Goal: Task Accomplishment & Management: Manage account settings

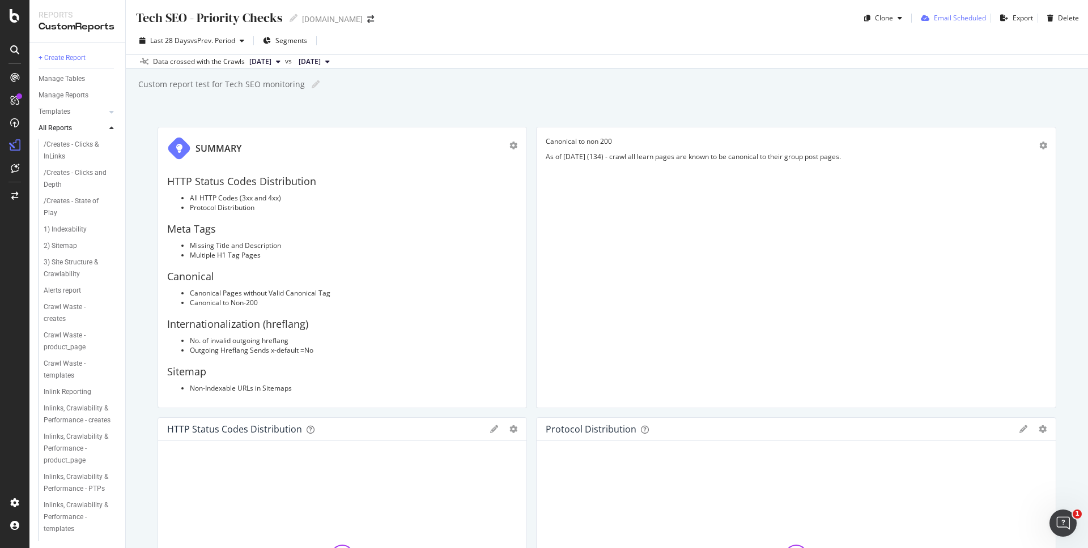
click at [960, 22] on div "Email Scheduled" at bounding box center [960, 18] width 52 height 10
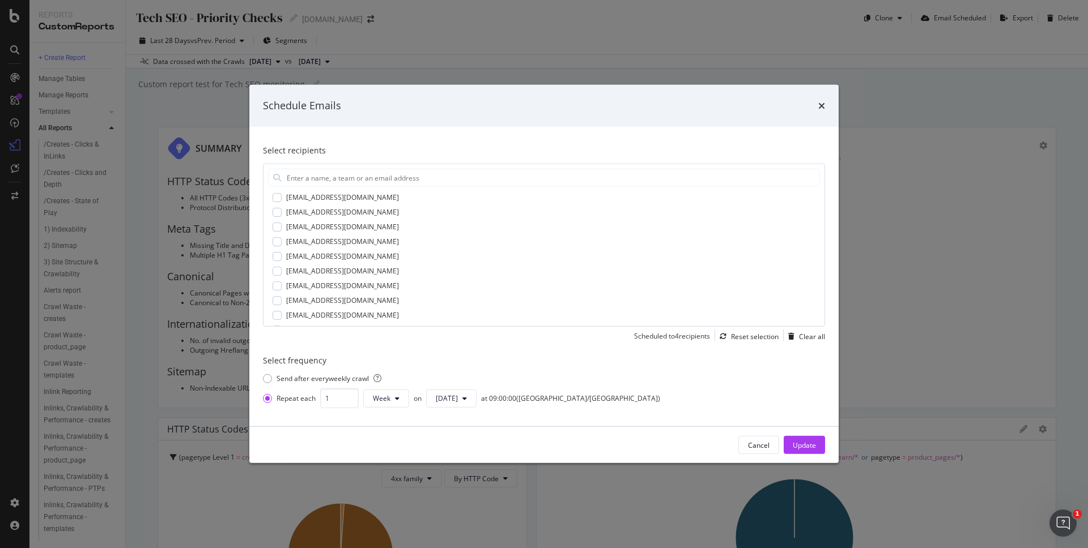
scroll to position [173, 0]
click at [818, 103] on icon "times" at bounding box center [821, 105] width 7 height 9
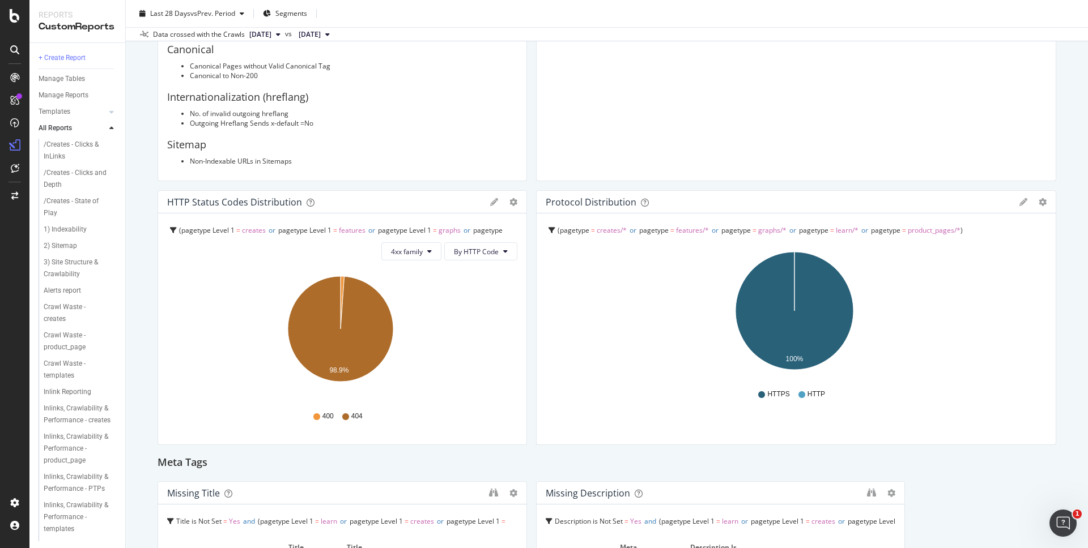
scroll to position [0, 0]
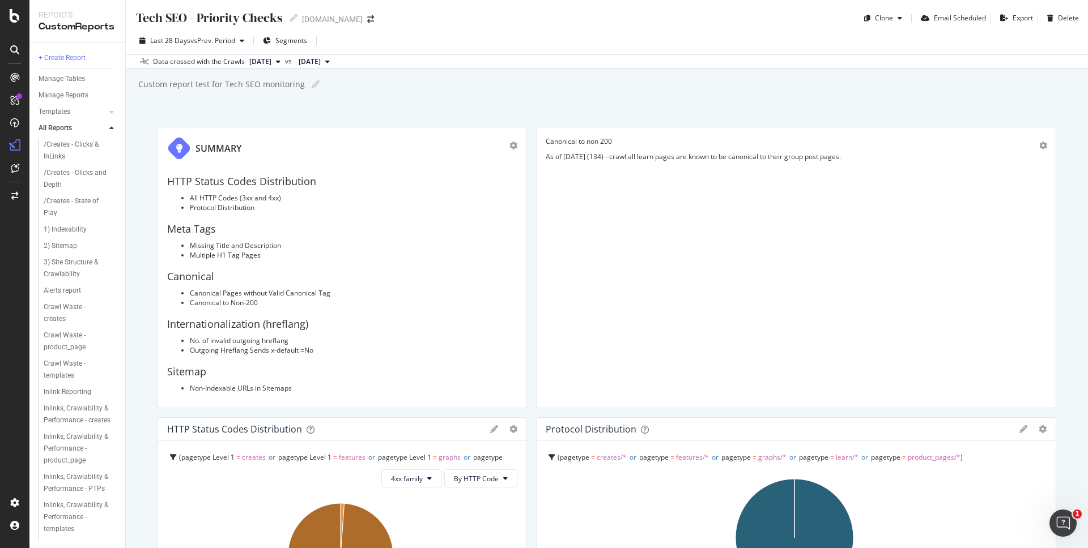
click at [285, 66] on button "[DATE]" at bounding box center [265, 62] width 40 height 14
click at [472, 91] on div "Custom report test for Tech SEO monitoring Custom report test for Tech SEO moni…" at bounding box center [612, 84] width 951 height 17
click at [270, 66] on span "[DATE]" at bounding box center [260, 62] width 22 height 10
click at [535, 103] on div "Tech SEO - Priority Checks Tech SEO - Priority Checks [DOMAIN_NAME] Clone Email…" at bounding box center [607, 274] width 962 height 548
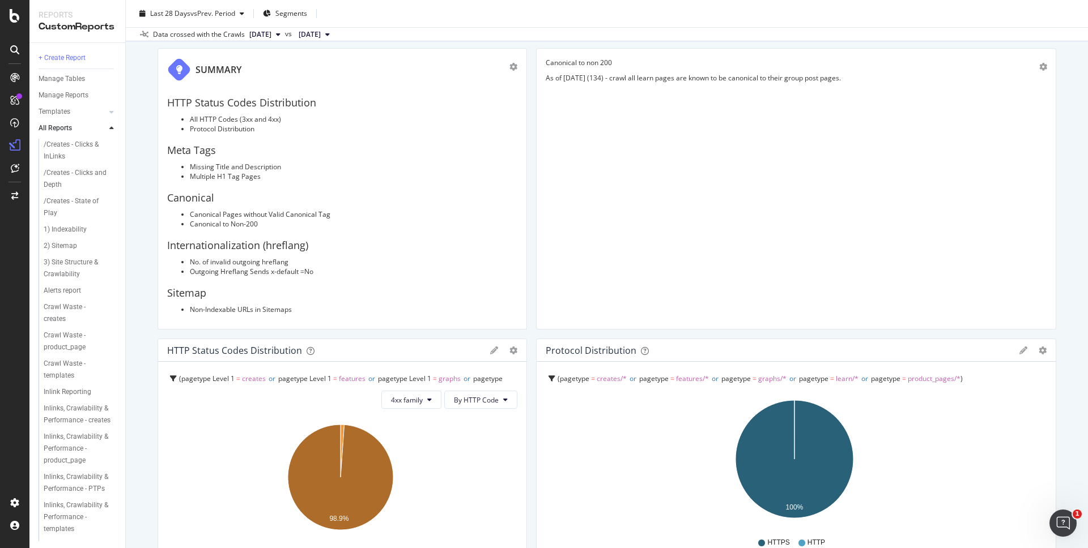
scroll to position [178, 0]
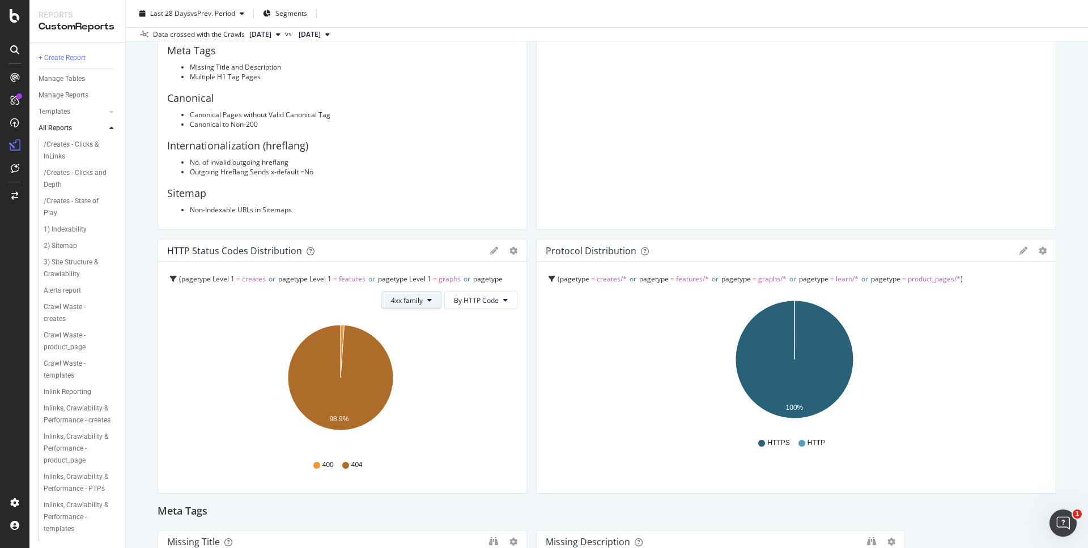
click at [411, 296] on span "4xx family" at bounding box center [407, 301] width 32 height 10
click at [431, 389] on span "3xx family" at bounding box center [416, 386] width 57 height 10
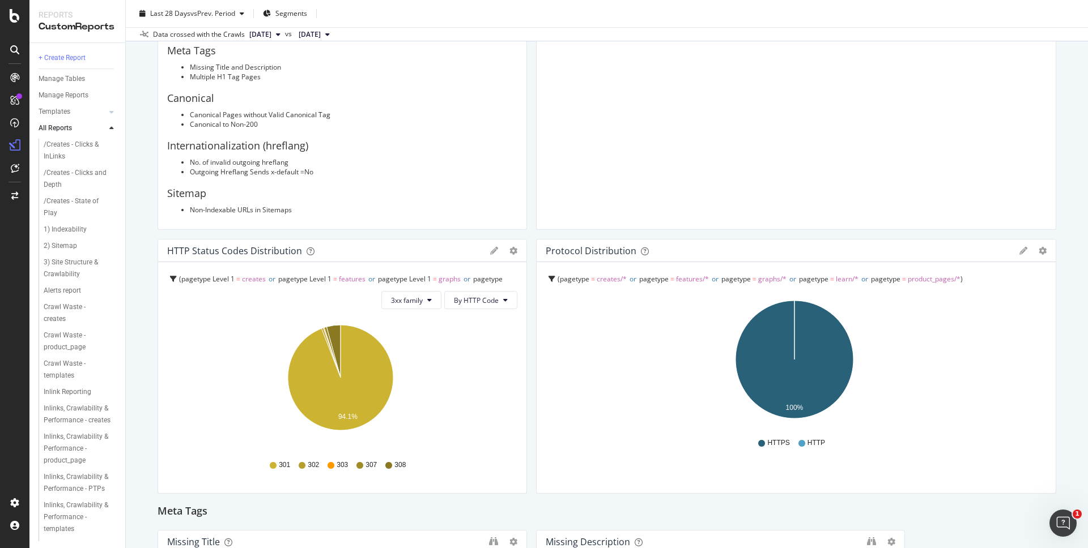
scroll to position [0, 0]
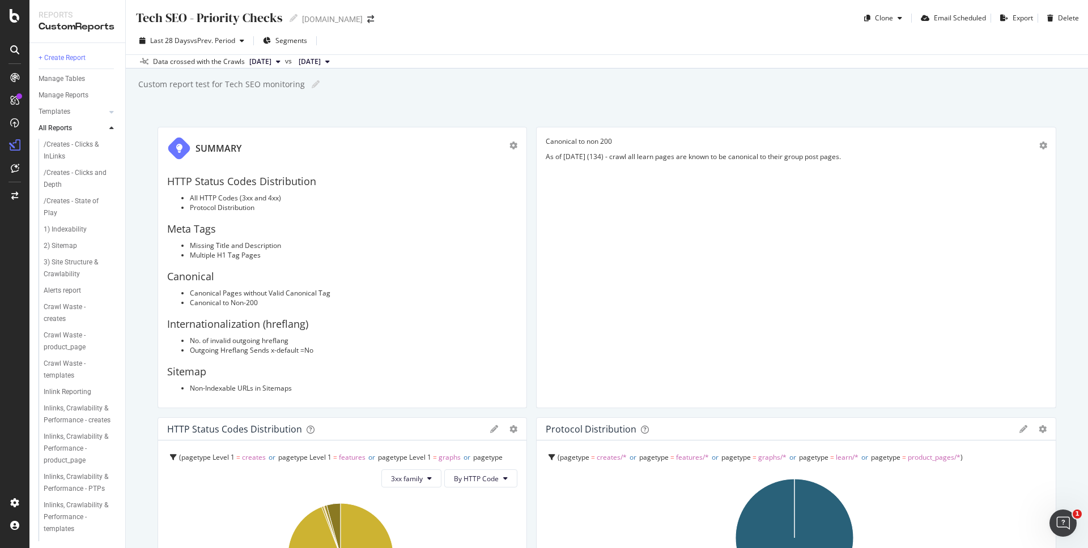
click at [271, 57] on span "[DATE]" at bounding box center [260, 62] width 22 height 10
click at [439, 96] on div "Tech SEO - Priority Checks Tech SEO - Priority Checks [DOMAIN_NAME] Clone Email…" at bounding box center [607, 274] width 962 height 548
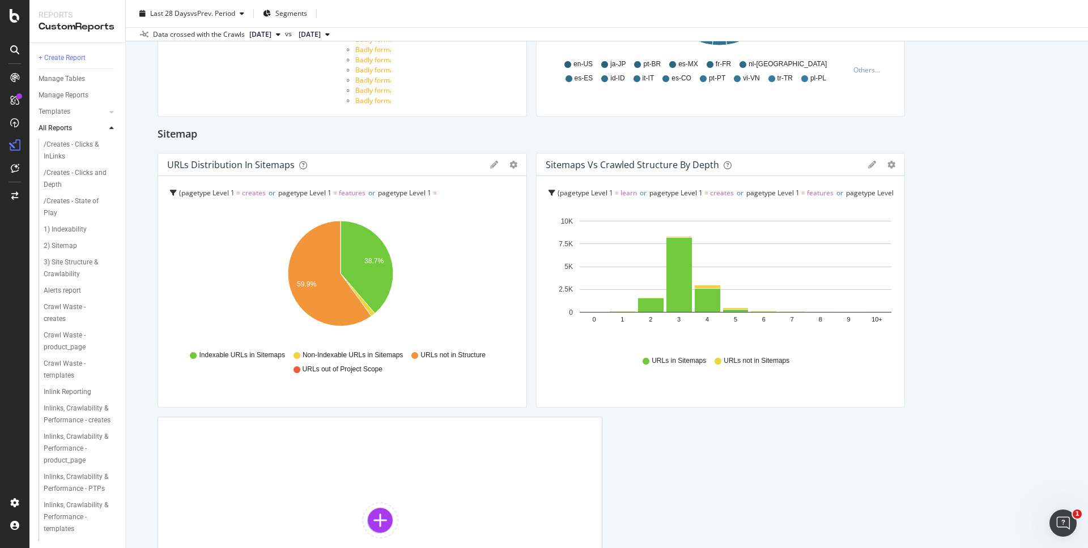
scroll to position [2124, 0]
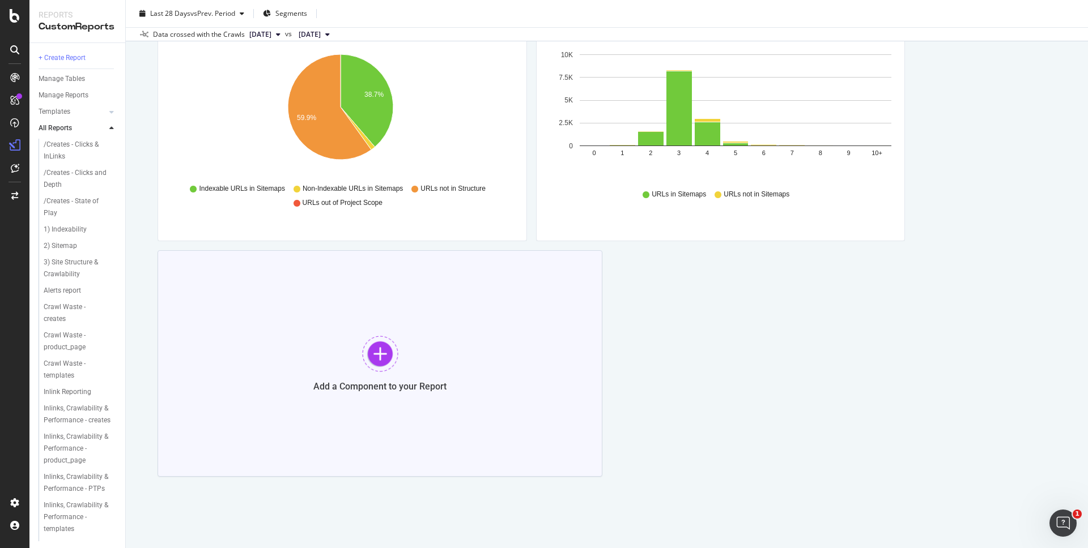
click at [409, 338] on div "Add a Component to your Report" at bounding box center [380, 363] width 445 height 227
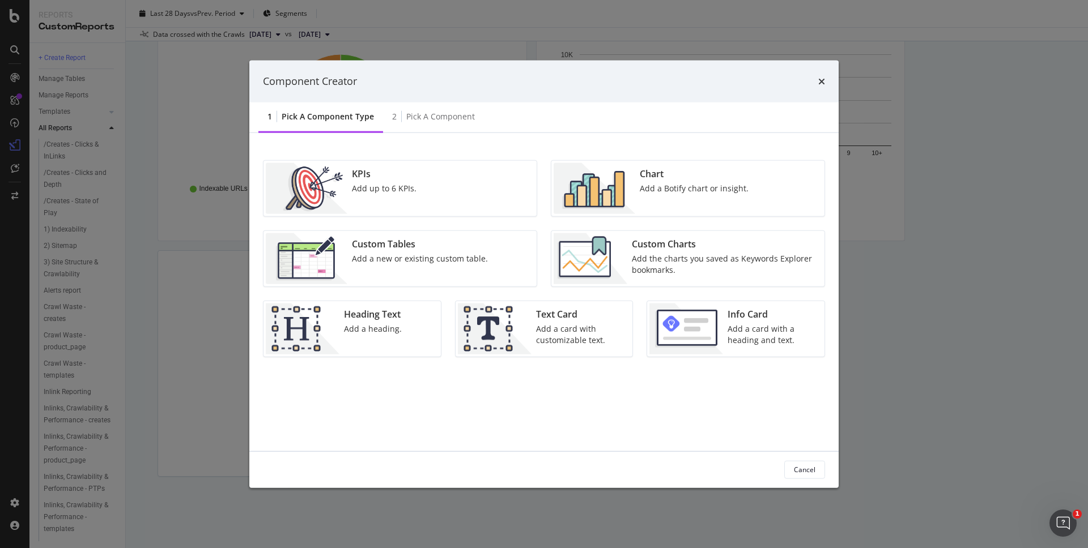
click at [665, 205] on div "Chart Add a Botify chart or insight." at bounding box center [694, 188] width 118 height 51
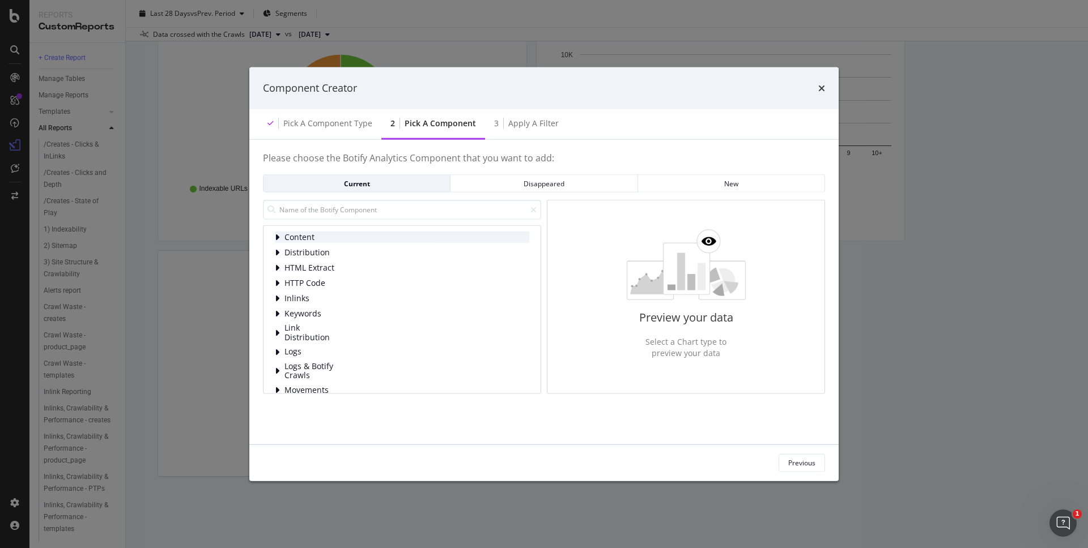
click at [278, 235] on icon "modal" at bounding box center [277, 237] width 5 height 9
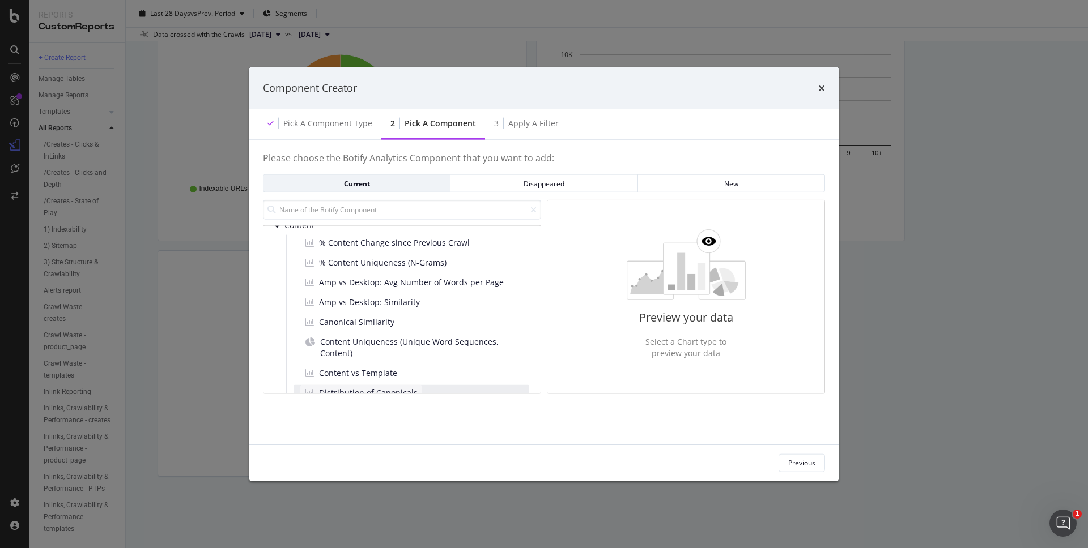
scroll to position [0, 0]
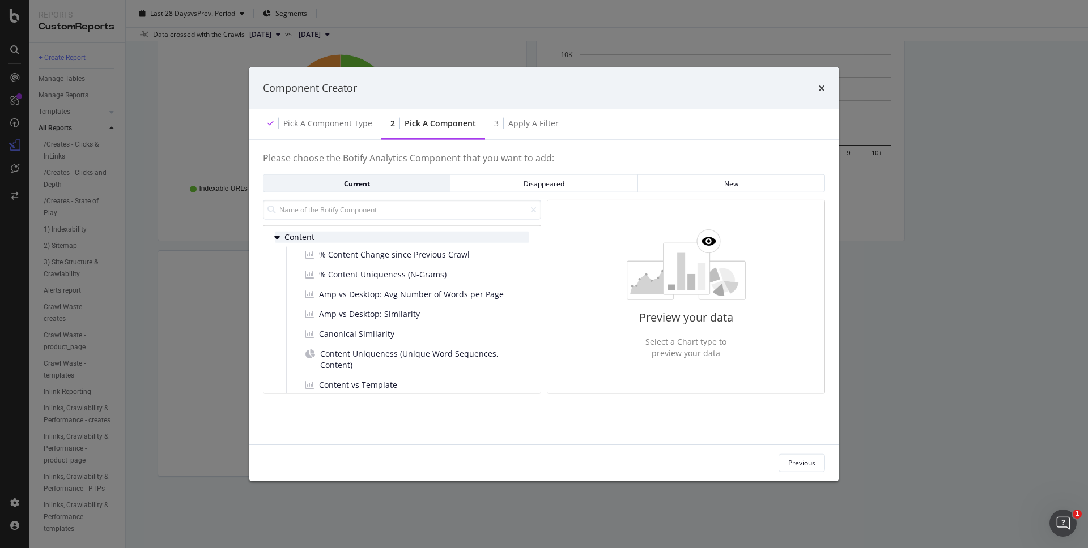
click at [279, 236] on icon "modal" at bounding box center [277, 237] width 6 height 9
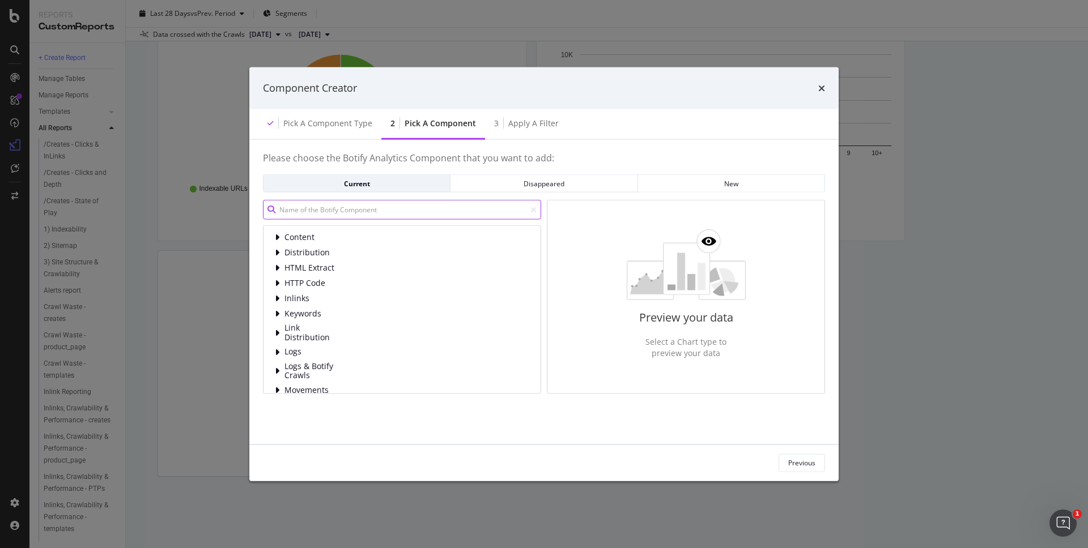
click at [295, 211] on input "modal" at bounding box center [402, 210] width 278 height 20
type input "3xx"
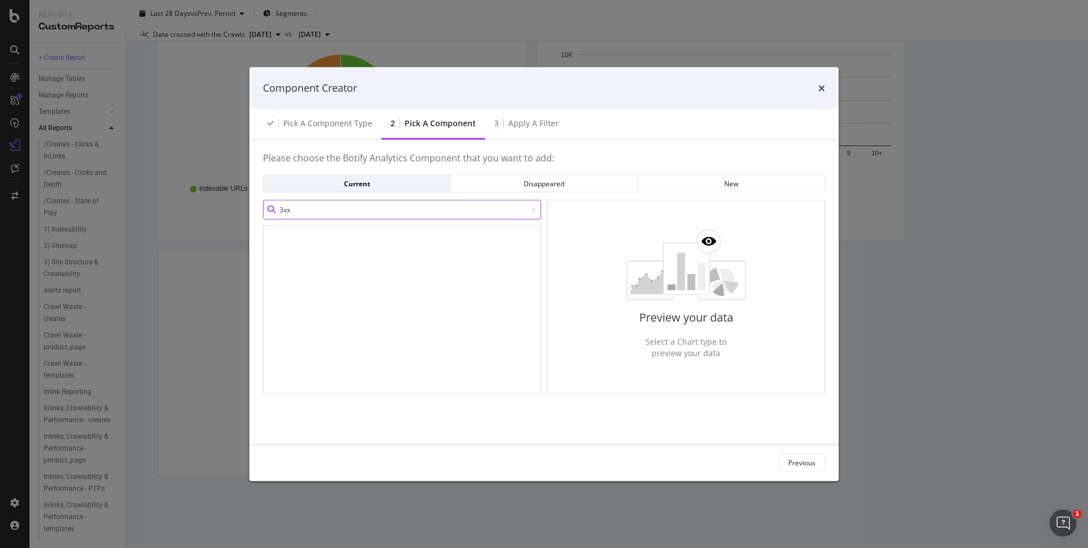
drag, startPoint x: 313, startPoint y: 208, endPoint x: 203, endPoint y: 198, distance: 110.3
click at [203, 198] on div "Component Creator Pick a Component type 2 Pick a Component 3 Apply a Filter Ple…" at bounding box center [544, 274] width 1088 height 548
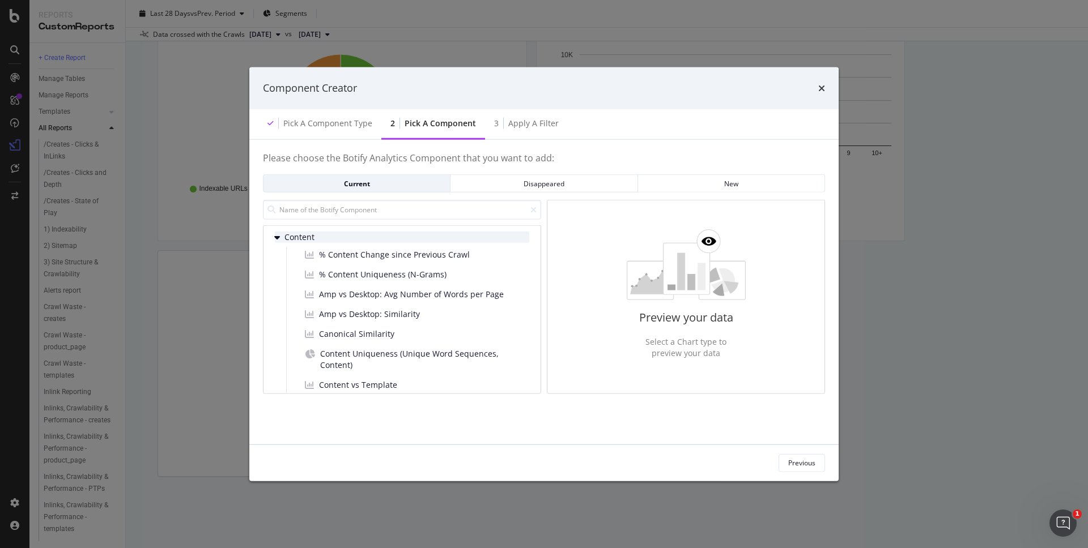
click at [274, 237] on icon "modal" at bounding box center [277, 237] width 6 height 9
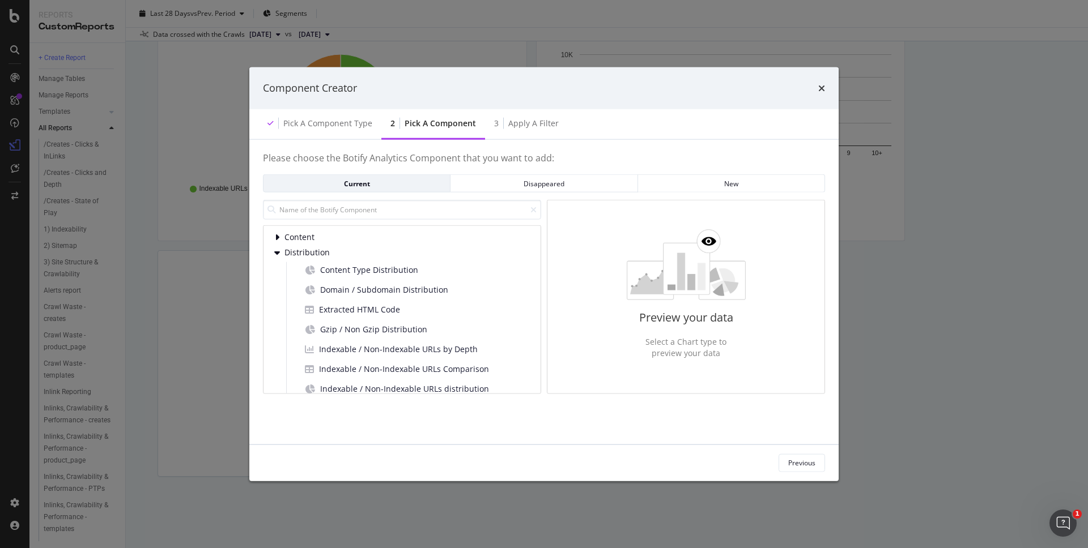
click at [273, 254] on div "Content Distribution Content Type Distribution Domain / Subdomain Distribution …" at bounding box center [402, 309] width 278 height 168
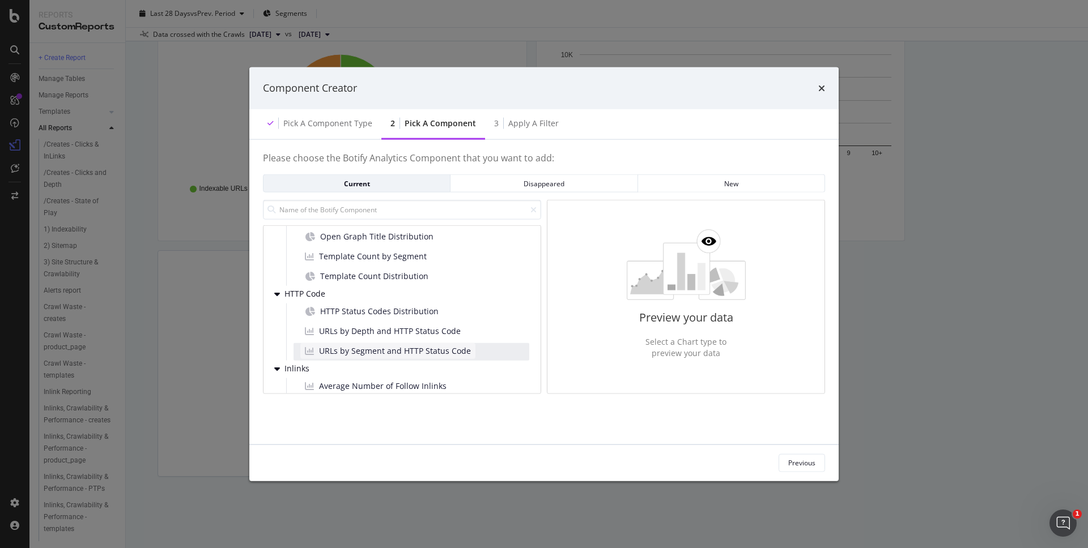
scroll to position [840, 0]
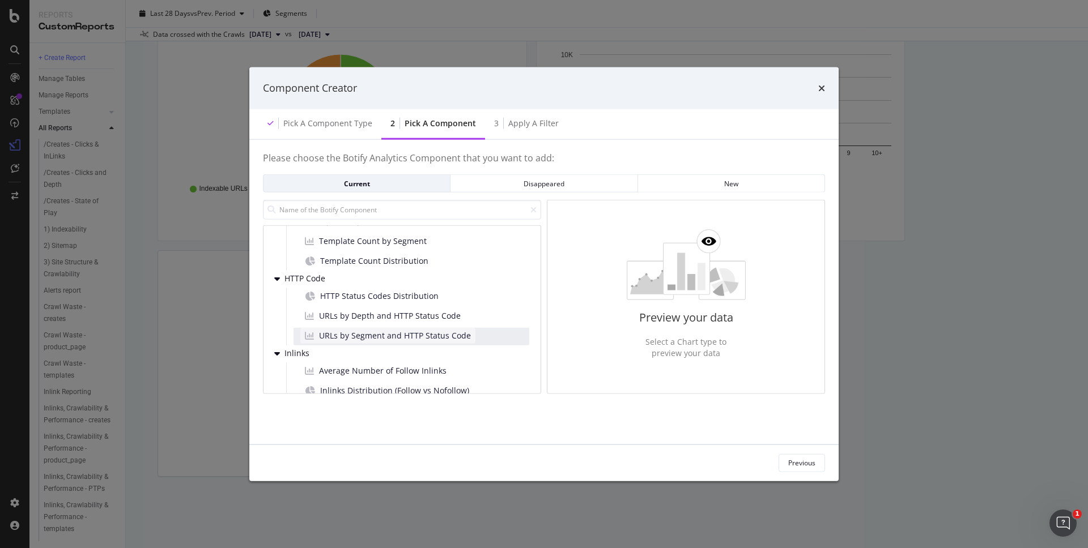
click at [409, 338] on span "URLs by Segment and HTTP Status Code" at bounding box center [395, 335] width 152 height 11
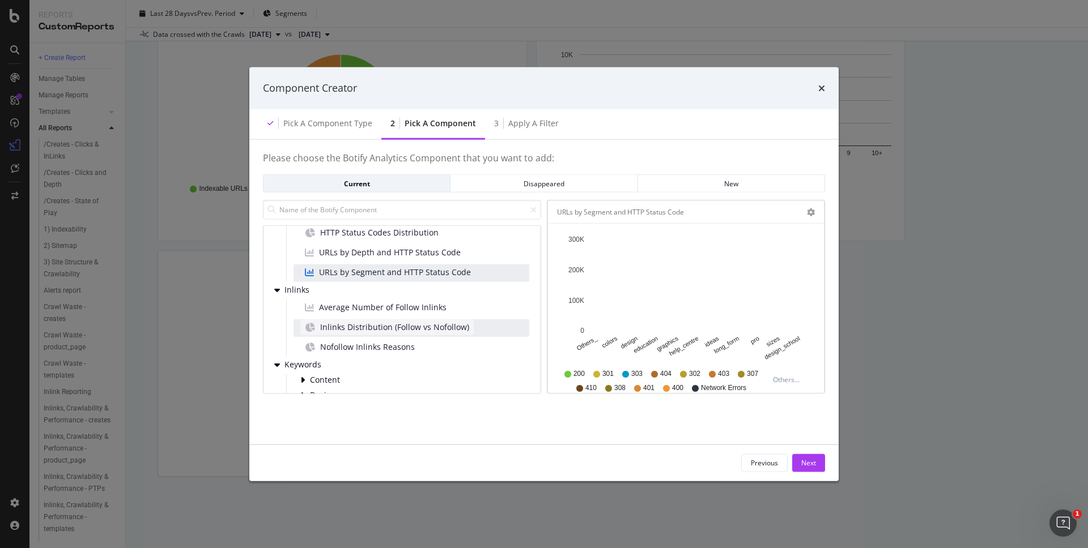
scroll to position [884, 0]
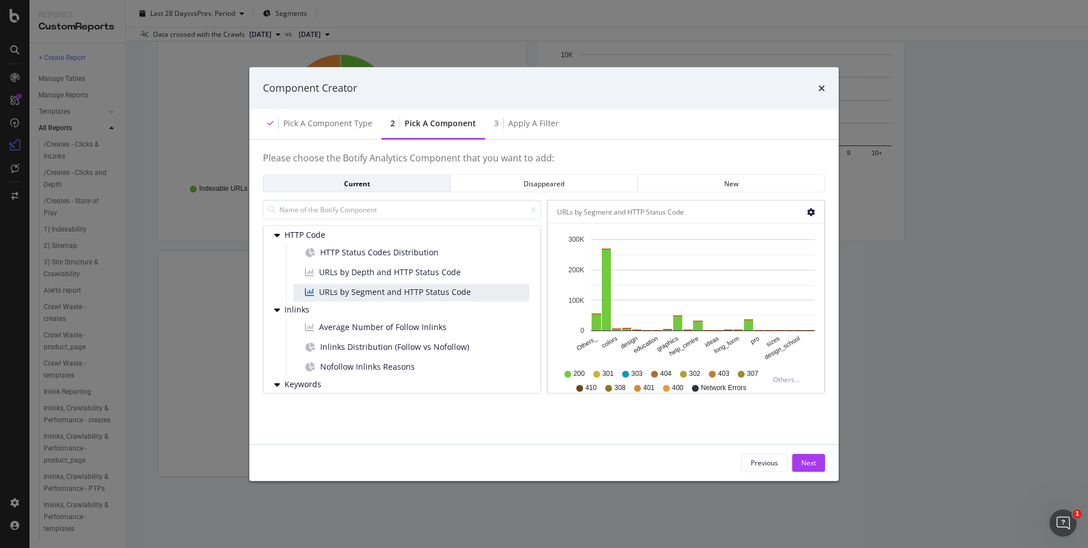
click at [810, 210] on icon "gear" at bounding box center [811, 212] width 8 height 8
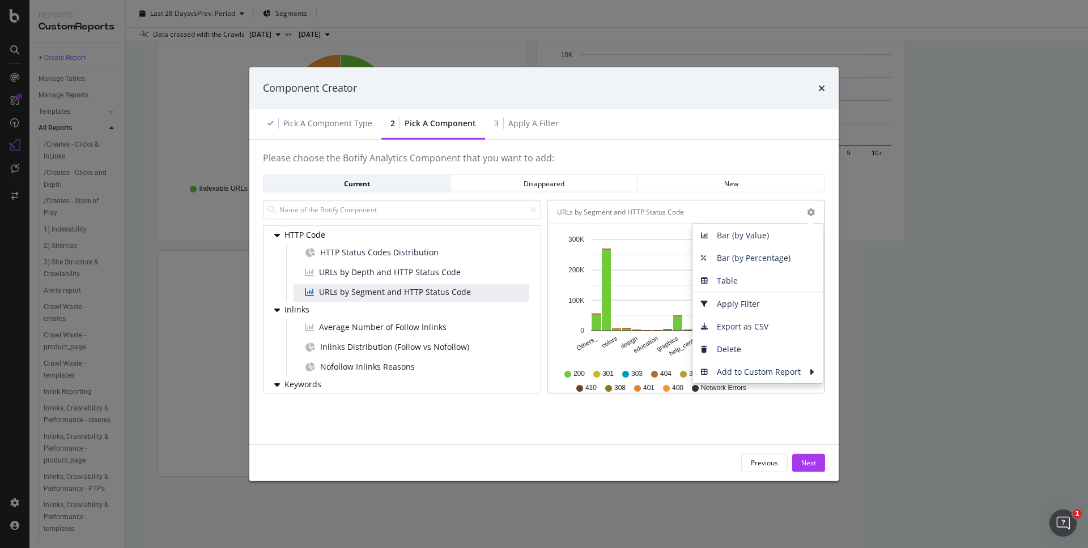
click at [750, 197] on div "Please choose the Botify Analytics Component that you want to add: Current Disa…" at bounding box center [544, 273] width 562 height 241
click at [764, 285] on span "Table" at bounding box center [757, 280] width 130 height 17
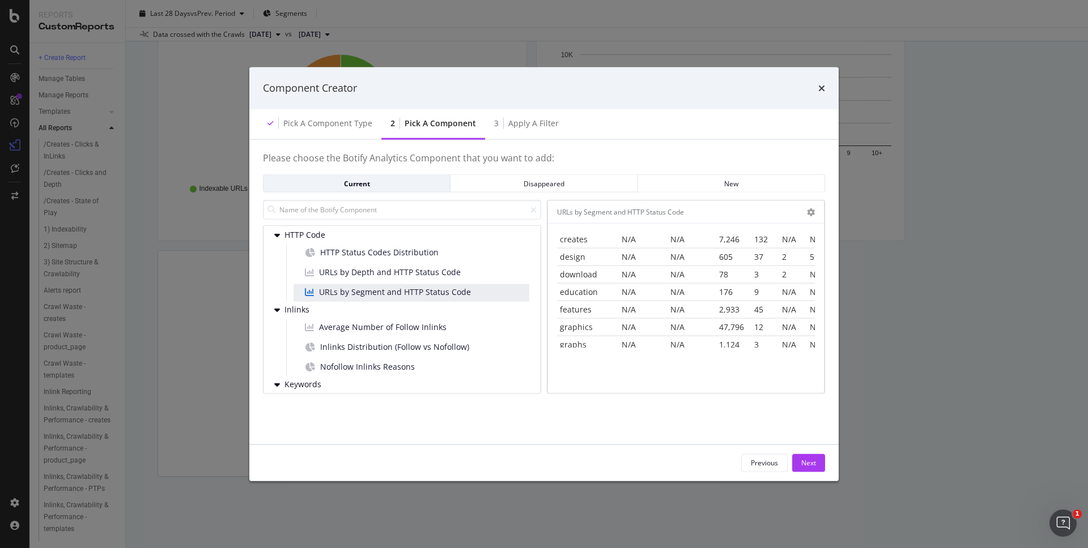
scroll to position [0, 0]
click at [810, 214] on icon "gear" at bounding box center [811, 212] width 8 height 8
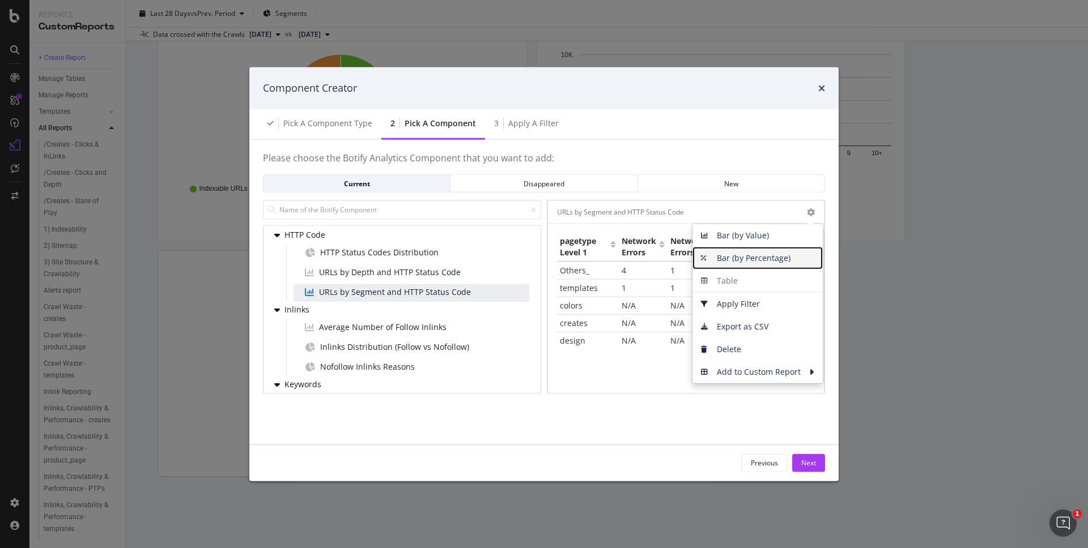
click at [754, 250] on span "Bar (by Percentage)" at bounding box center [757, 257] width 130 height 17
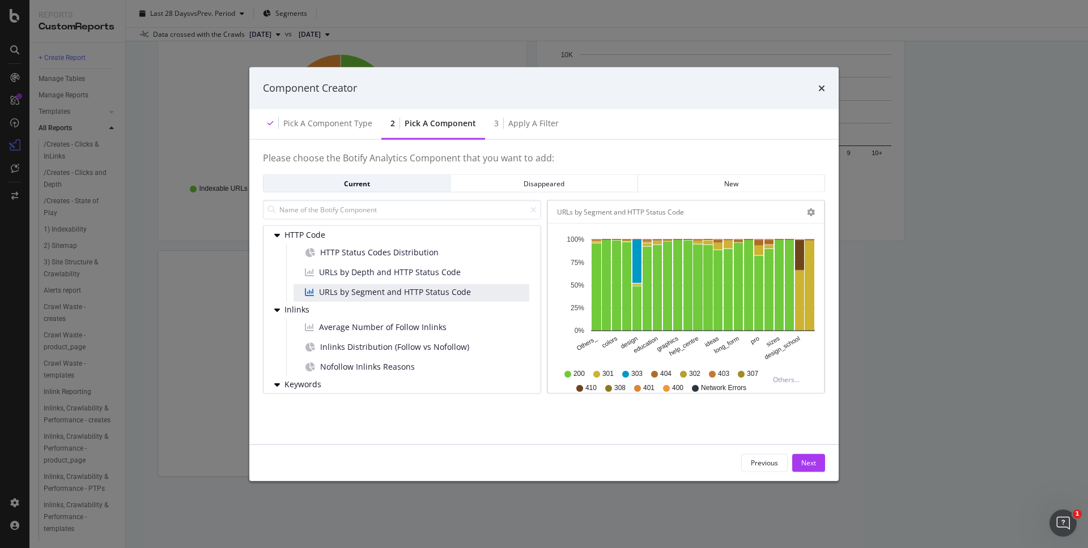
click at [811, 216] on div "URLs by Segment and HTTP Status Code Bar (by Value) Bar (by Percentage) Table A…" at bounding box center [686, 212] width 276 height 23
click at [810, 212] on icon "gear" at bounding box center [811, 212] width 8 height 8
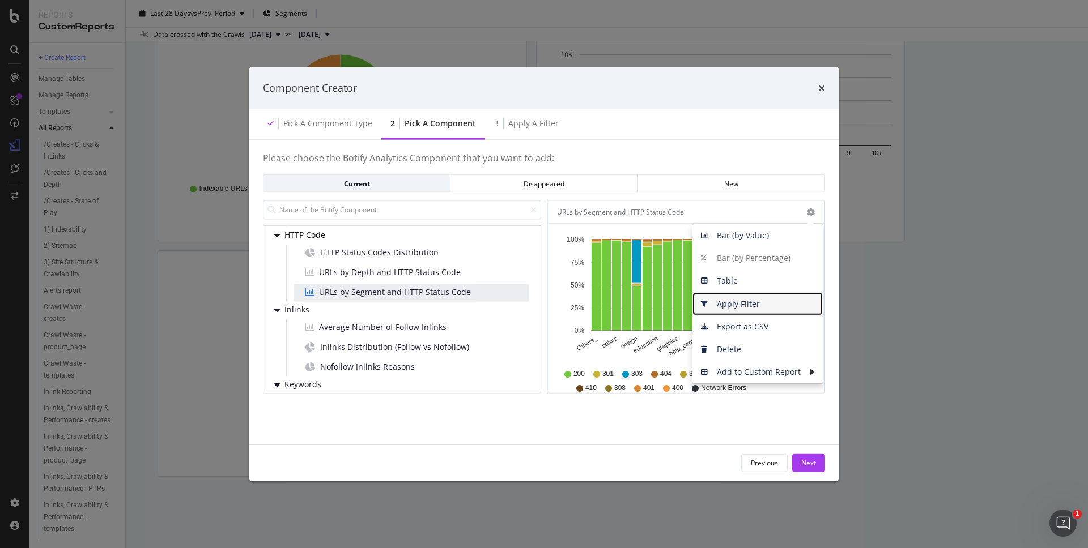
click at [752, 306] on span "Apply Filter" at bounding box center [757, 303] width 130 height 17
click at [709, 306] on span "Apply Filter" at bounding box center [757, 303] width 130 height 17
click at [769, 214] on div "URLs by Segment and HTTP Status Code" at bounding box center [673, 211] width 233 height 11
click at [769, 407] on div "Please choose the Botify Analytics Component that you want to add: Current Disa…" at bounding box center [544, 292] width 562 height 278
click at [808, 211] on icon "gear" at bounding box center [811, 212] width 8 height 8
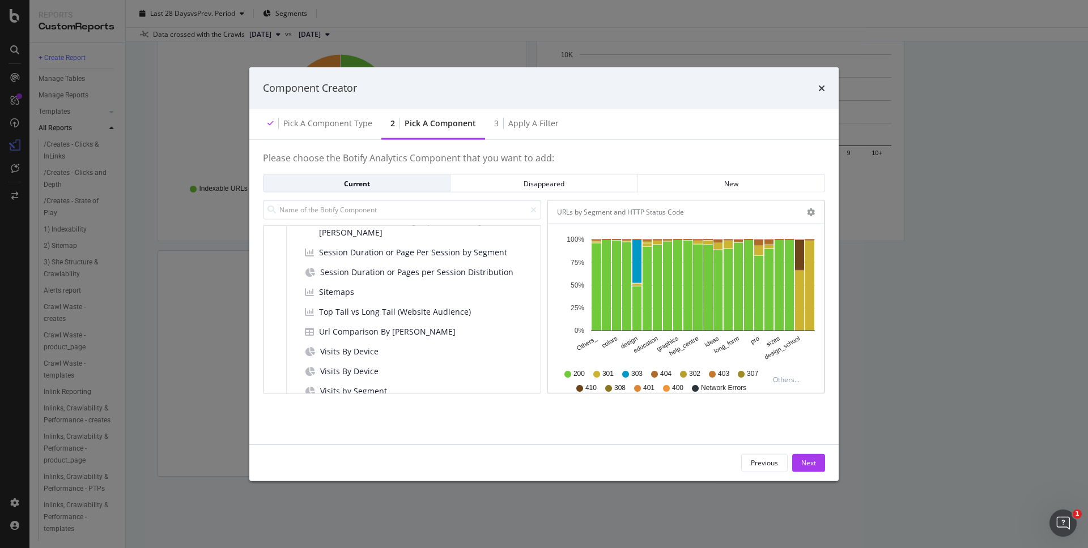
scroll to position [2660, 0]
click at [814, 465] on div "Next" at bounding box center [808, 463] width 15 height 10
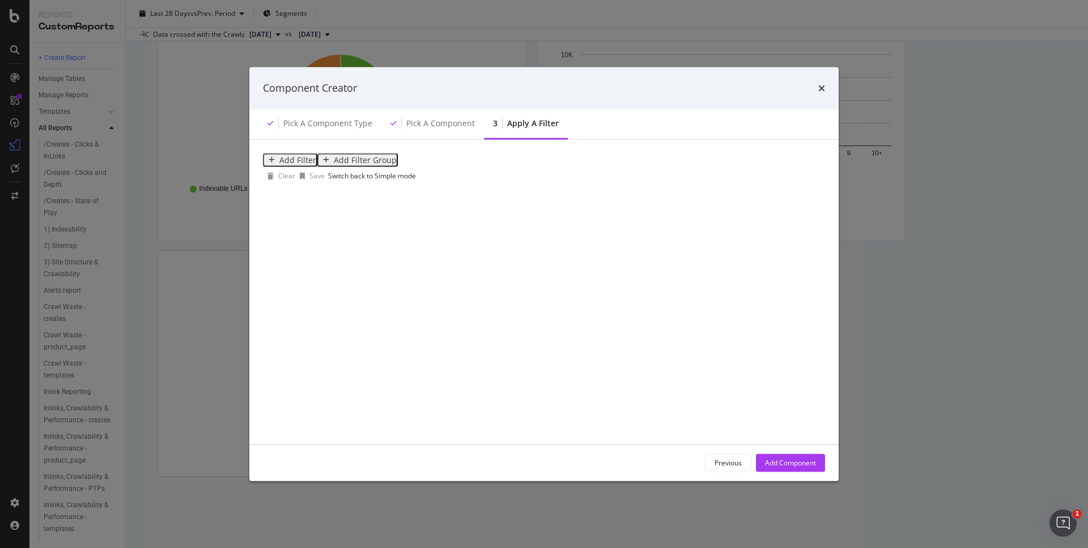
click at [282, 164] on div "Add Filter" at bounding box center [297, 159] width 37 height 9
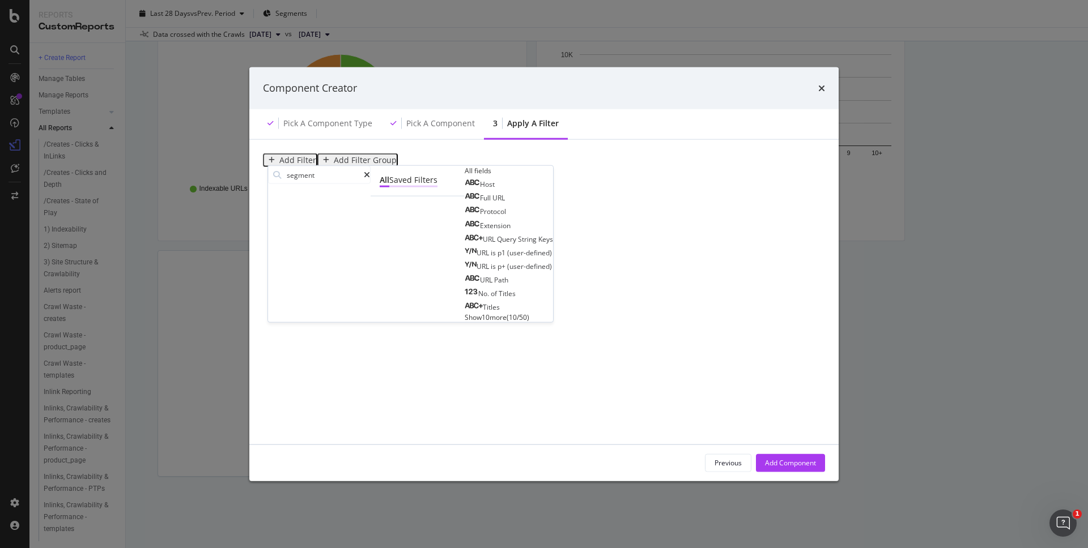
type input "segment"
click at [389, 186] on div "Saved Filters" at bounding box center [413, 180] width 48 height 11
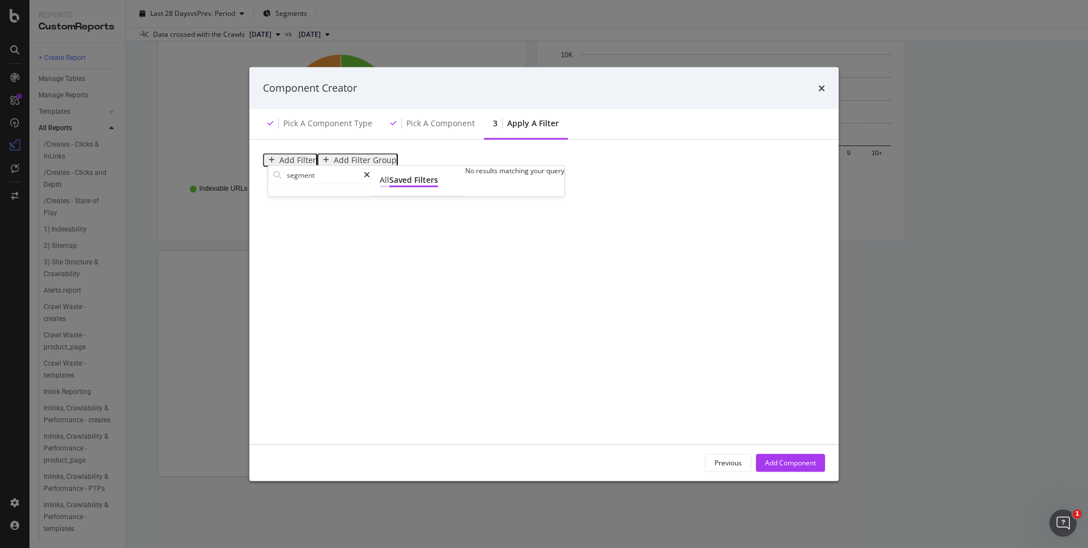
click at [380, 186] on div "All" at bounding box center [385, 180] width 10 height 11
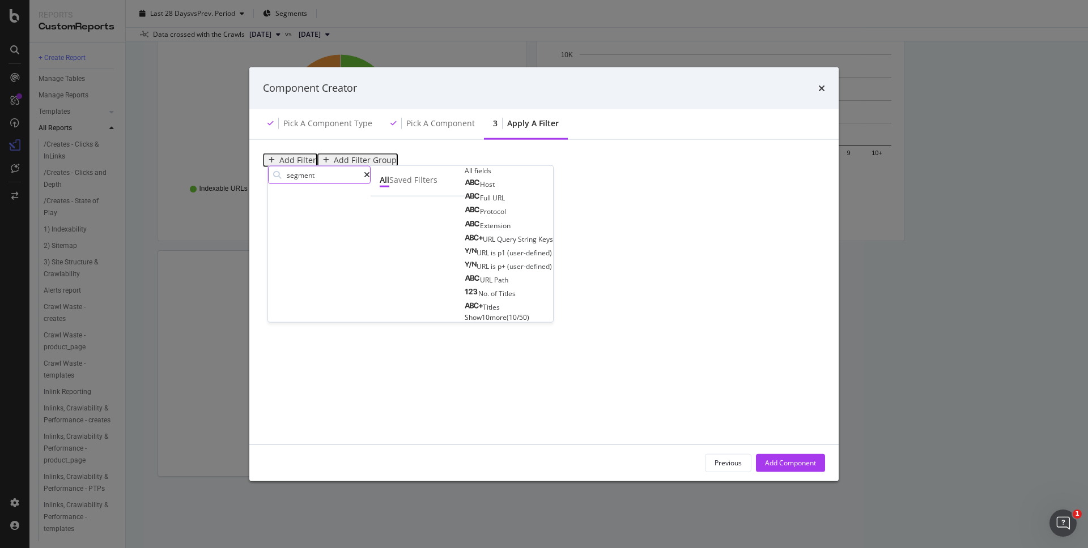
click at [370, 179] on icon "modal" at bounding box center [367, 175] width 6 height 8
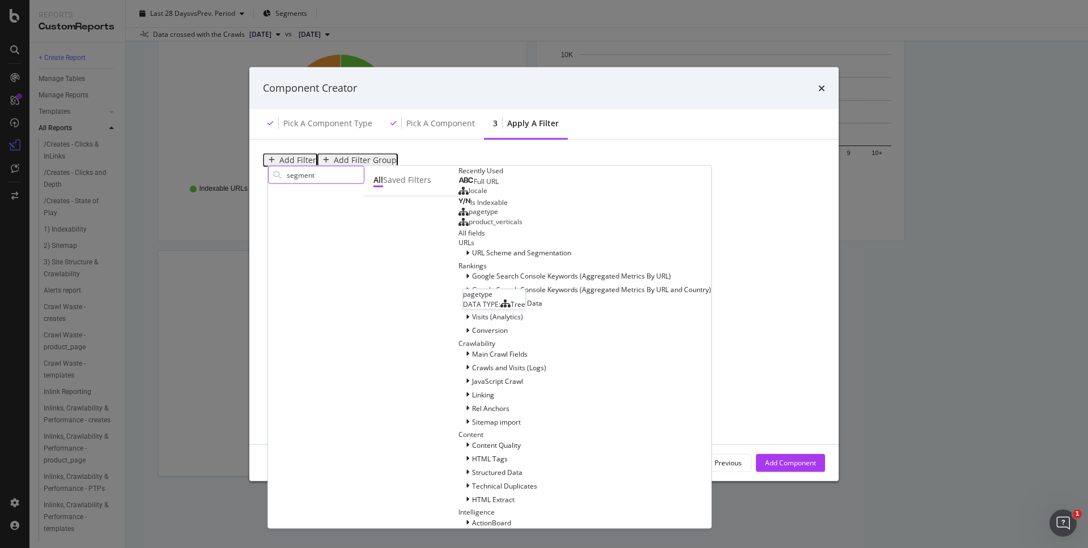
click at [458, 216] on div "pagetype" at bounding box center [478, 211] width 40 height 9
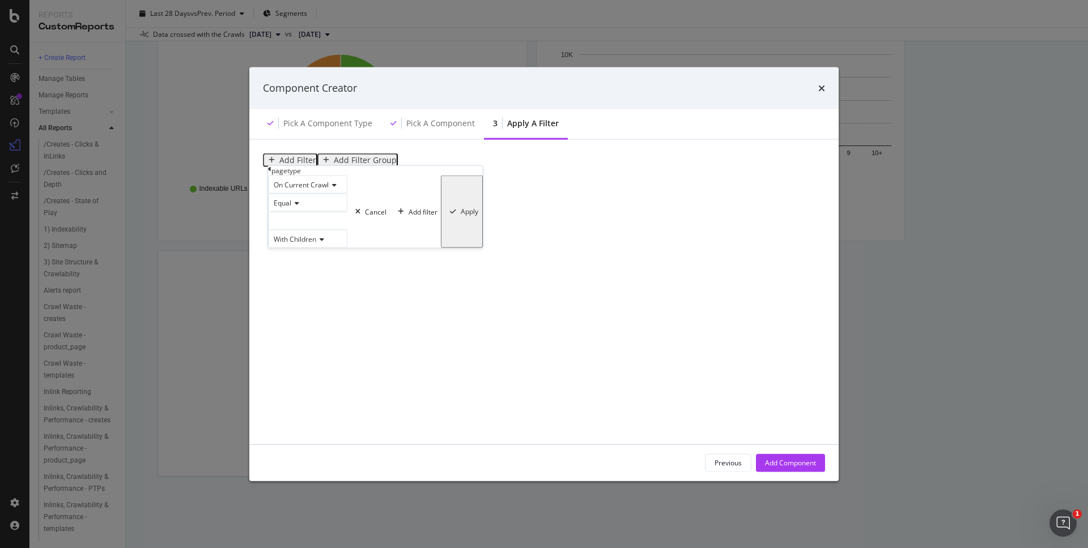
click at [296, 207] on icon "modal" at bounding box center [295, 203] width 8 height 7
click at [307, 230] on div "modal" at bounding box center [307, 221] width 79 height 18
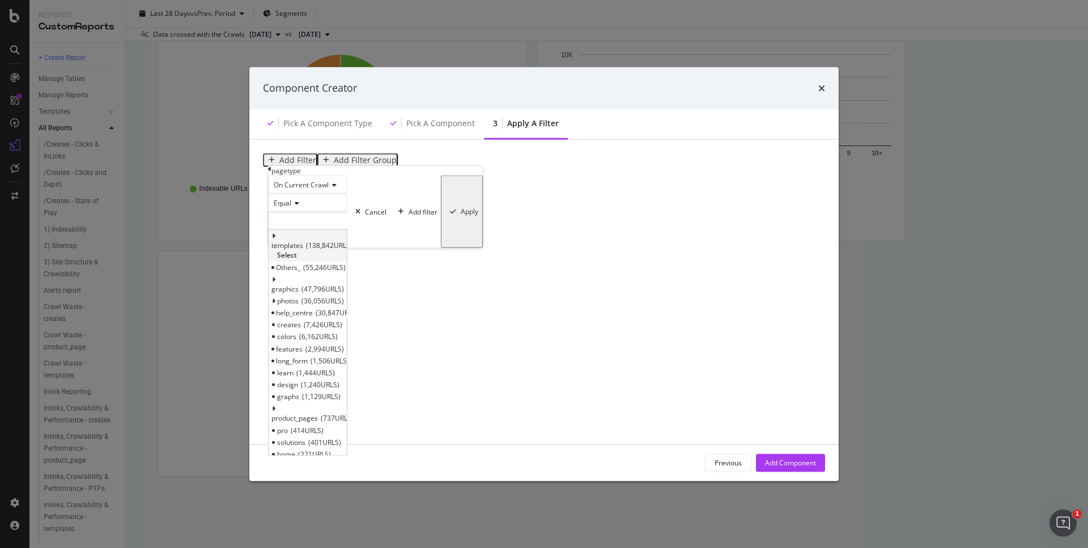
click at [297, 260] on span "Select" at bounding box center [287, 255] width 20 height 10
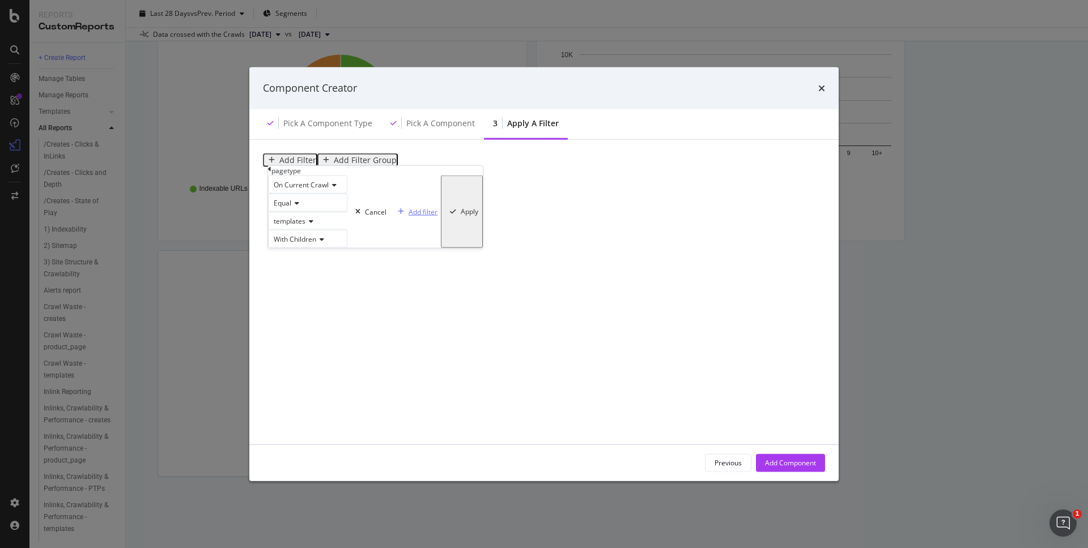
click at [409, 216] on div "Add filter" at bounding box center [423, 212] width 29 height 10
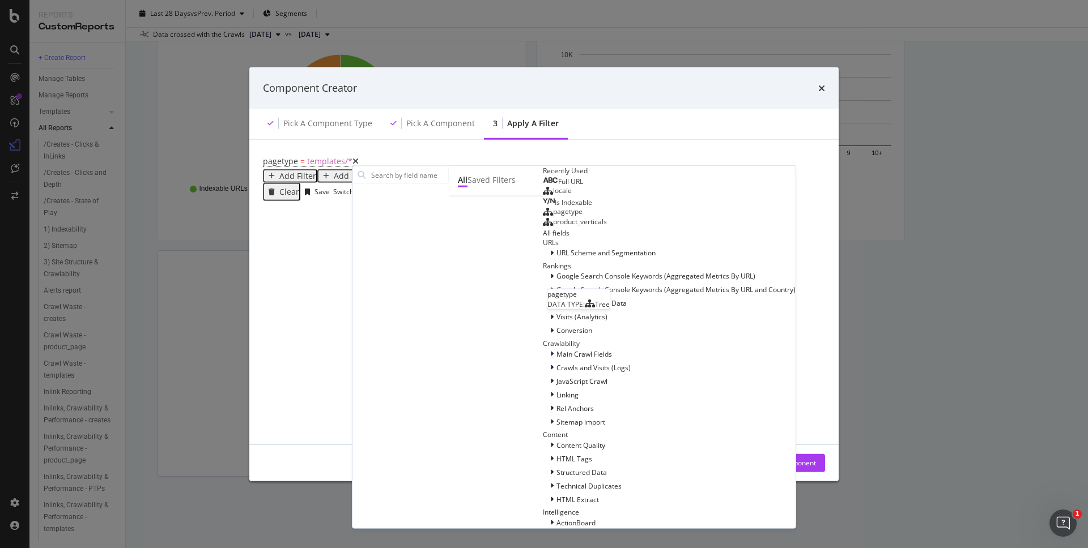
click at [543, 216] on div "pagetype" at bounding box center [563, 211] width 40 height 9
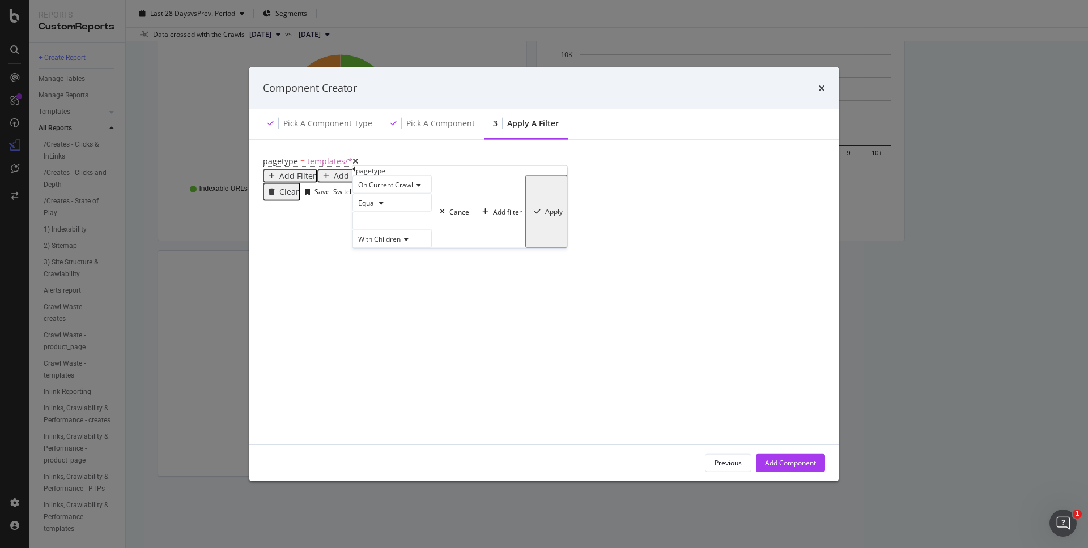
click at [380, 207] on icon "modal" at bounding box center [380, 203] width 8 height 7
click at [401, 230] on div "modal" at bounding box center [391, 221] width 79 height 18
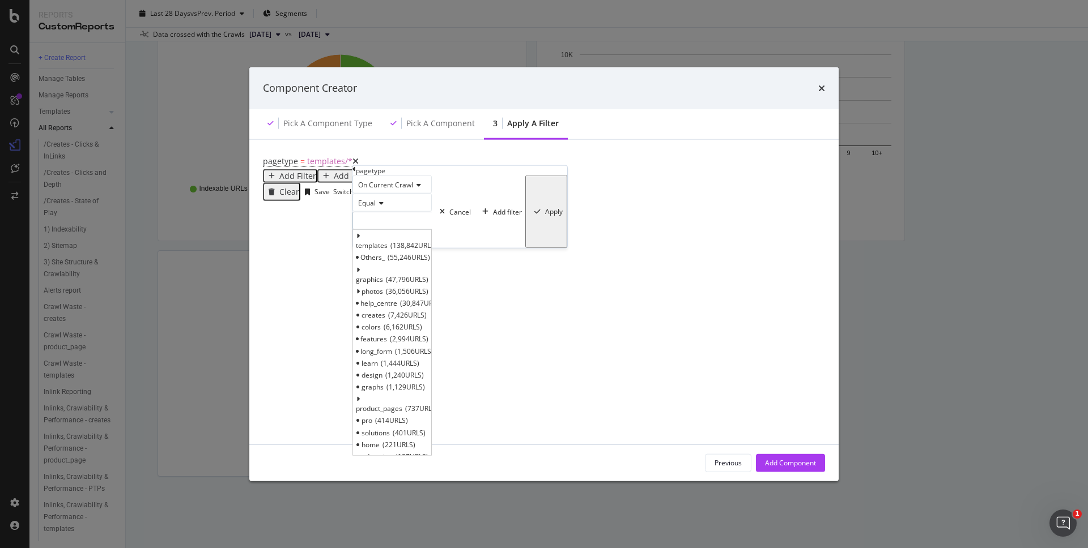
click at [424, 320] on span "7,426 URLS" at bounding box center [407, 315] width 39 height 10
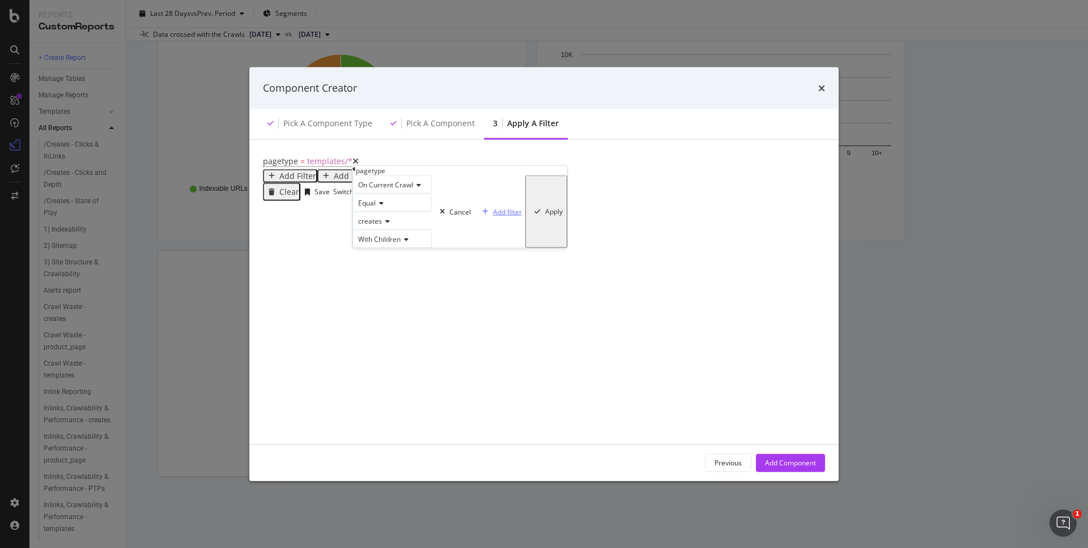
click at [493, 216] on div "Add filter" at bounding box center [507, 212] width 29 height 10
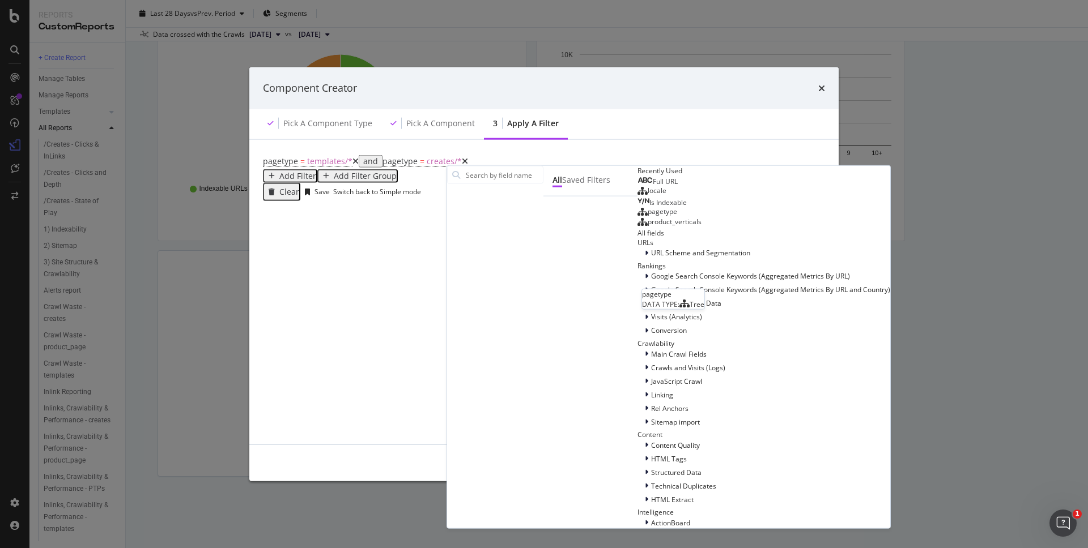
click at [637, 216] on div "pagetype" at bounding box center [657, 211] width 40 height 9
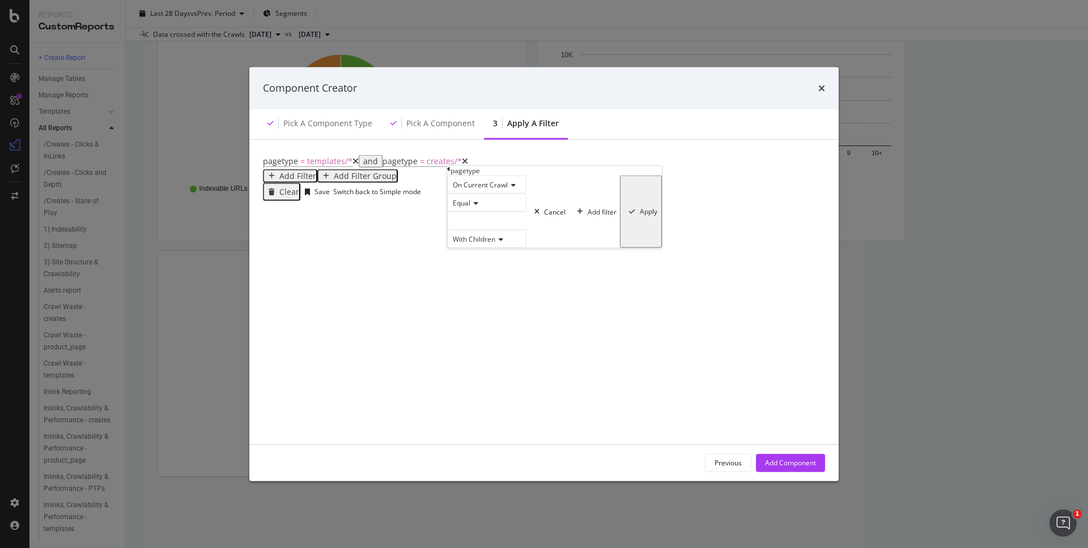
click at [509, 230] on div "modal" at bounding box center [486, 221] width 79 height 18
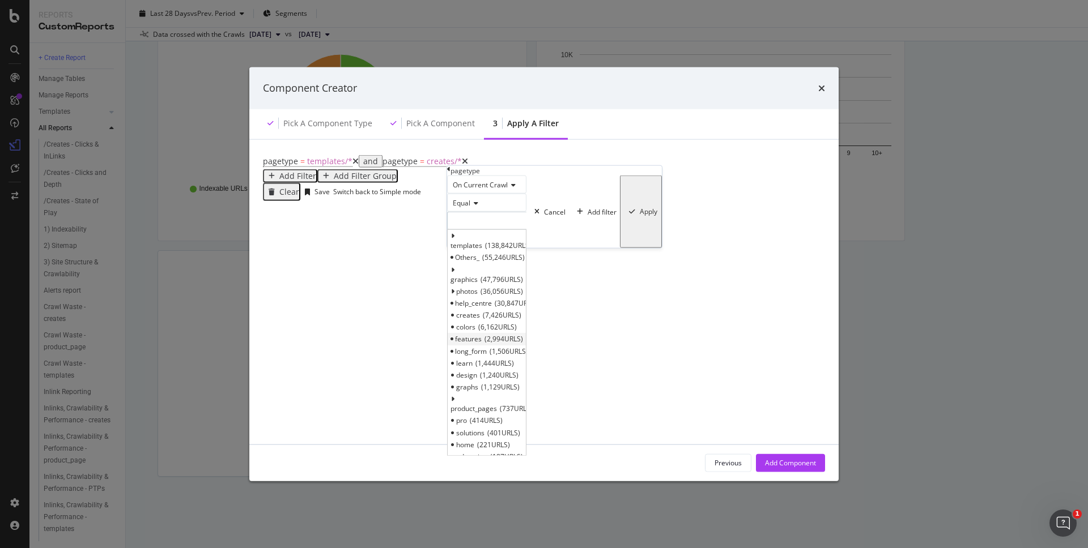
click at [516, 345] on div "features 2,994 URLS" at bounding box center [487, 339] width 78 height 12
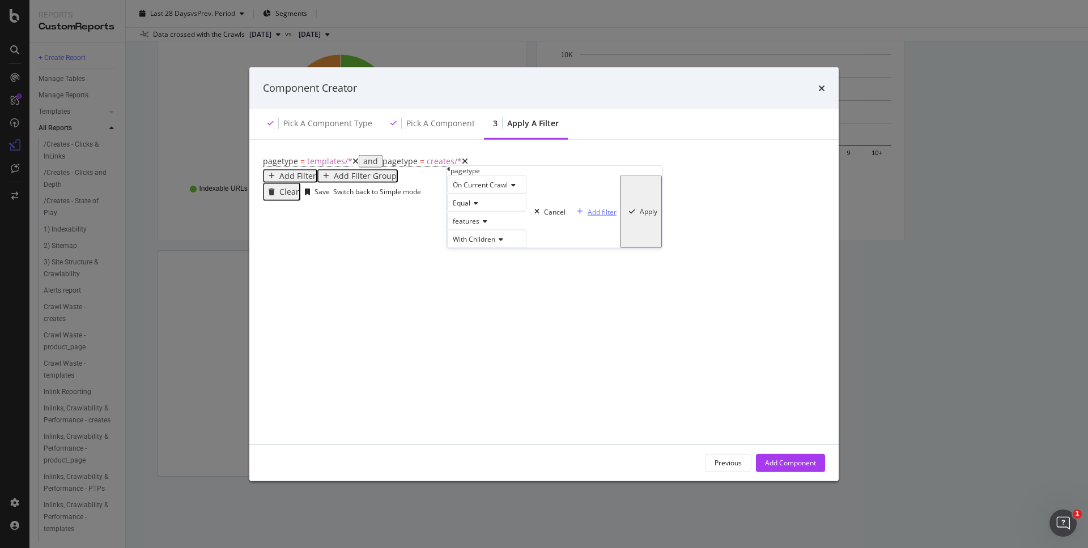
click at [588, 216] on div "Add filter" at bounding box center [602, 212] width 29 height 10
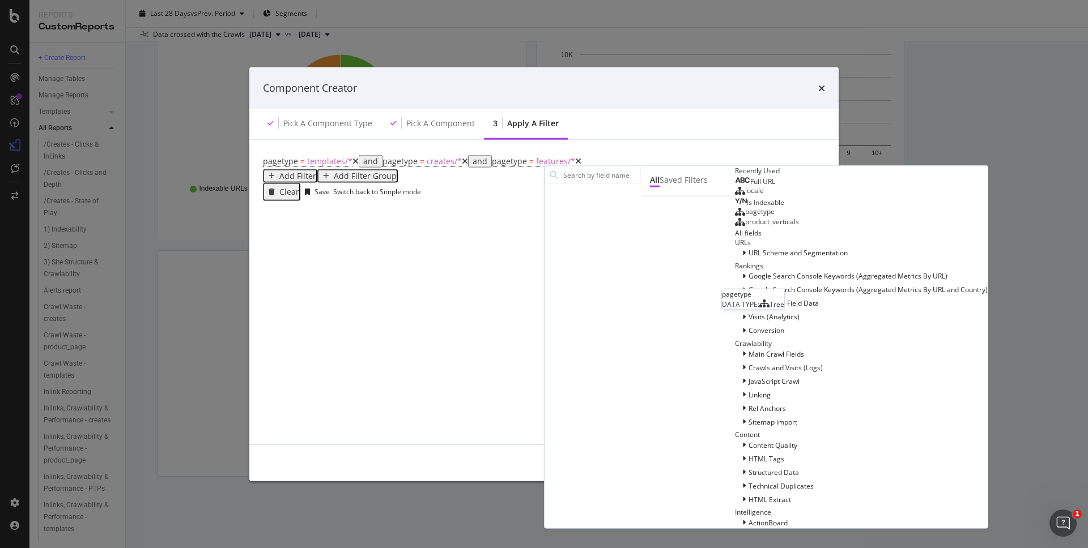
click at [735, 216] on div "pagetype" at bounding box center [755, 211] width 40 height 9
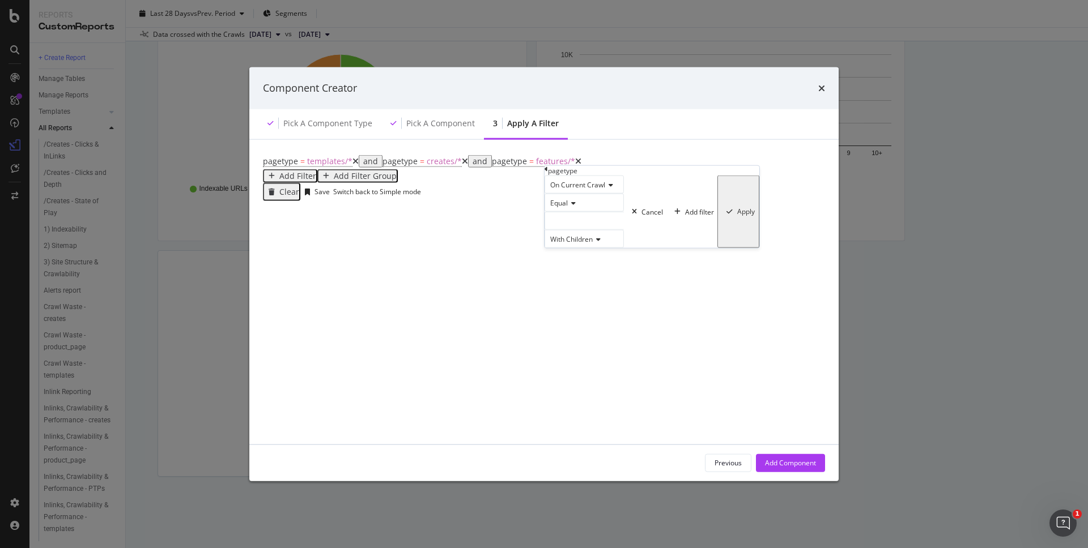
click at [589, 230] on div "modal" at bounding box center [583, 221] width 79 height 18
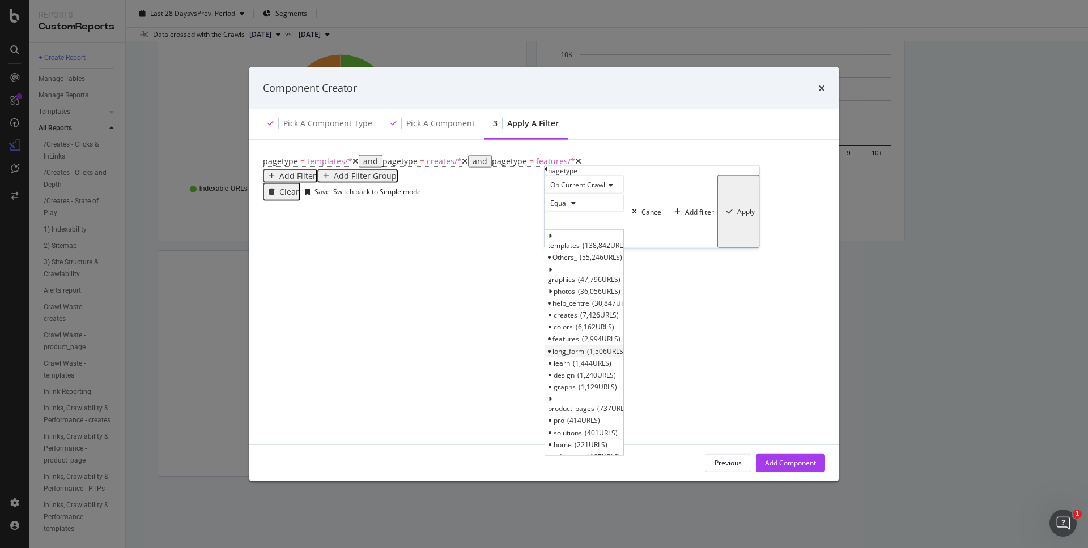
click at [611, 356] on span "1,506 URLS" at bounding box center [606, 351] width 39 height 10
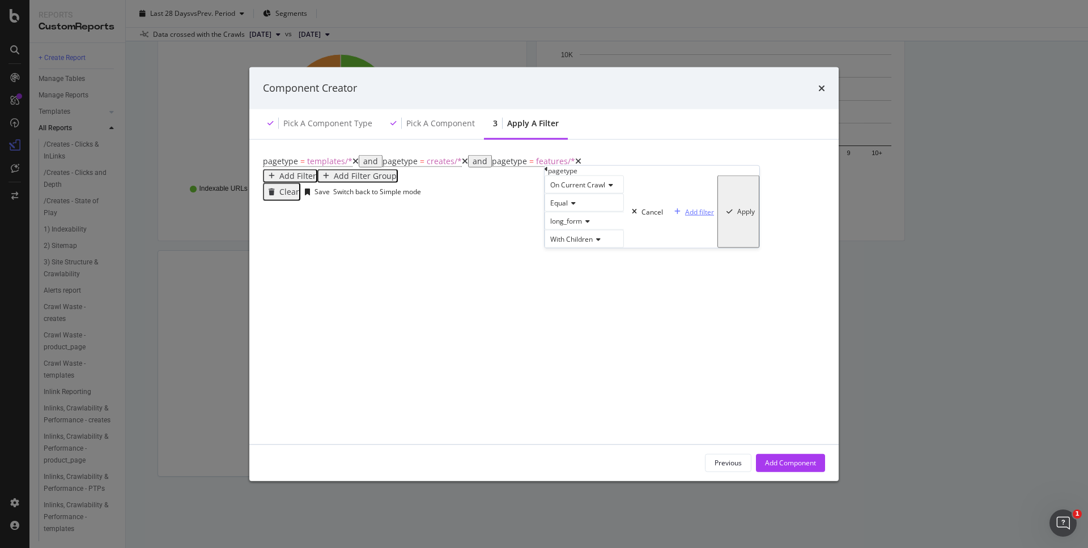
click at [685, 216] on div "Add filter" at bounding box center [699, 212] width 29 height 10
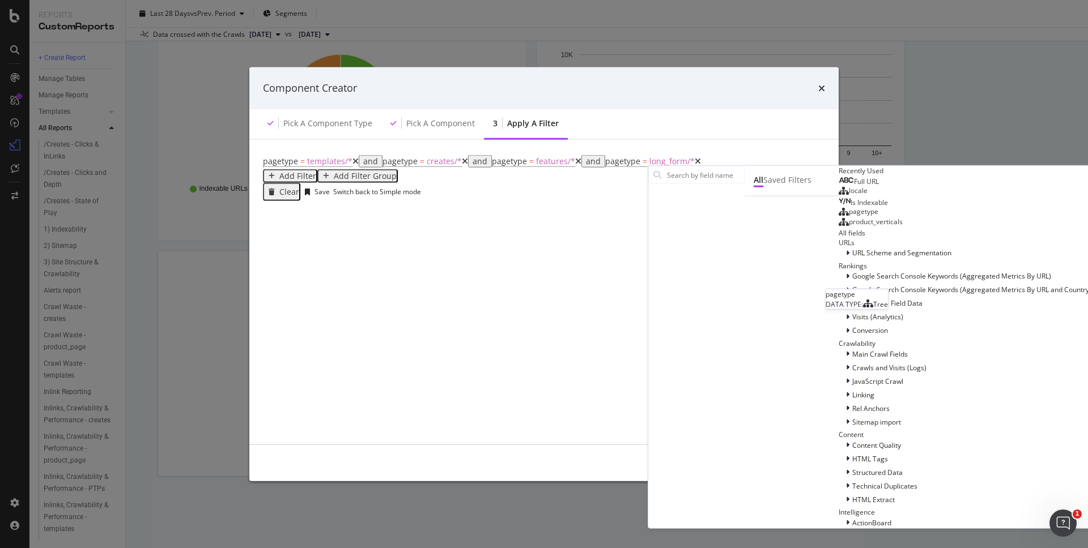
click at [839, 216] on div "pagetype" at bounding box center [859, 211] width 40 height 9
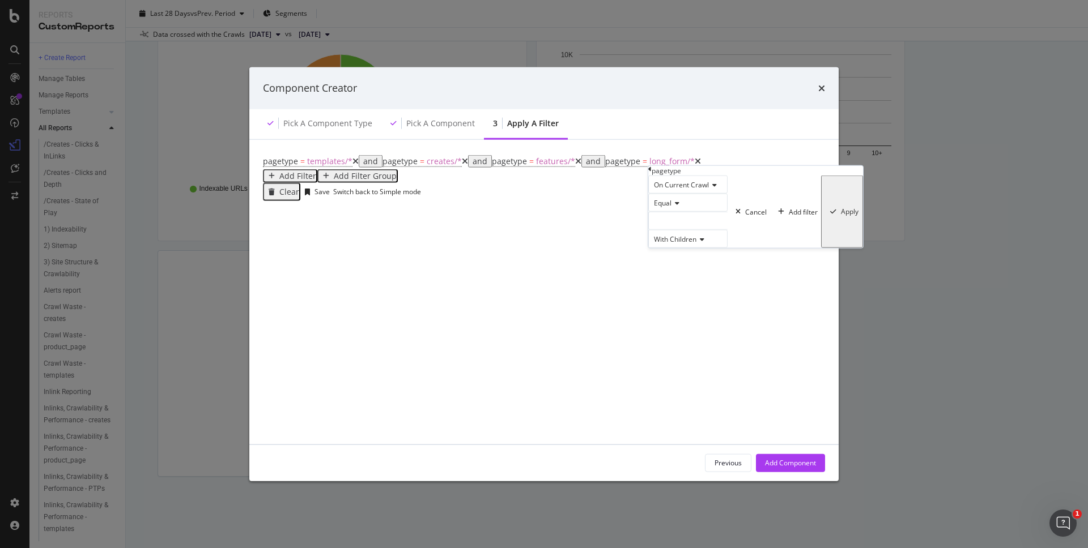
click at [704, 230] on div "modal" at bounding box center [687, 221] width 79 height 18
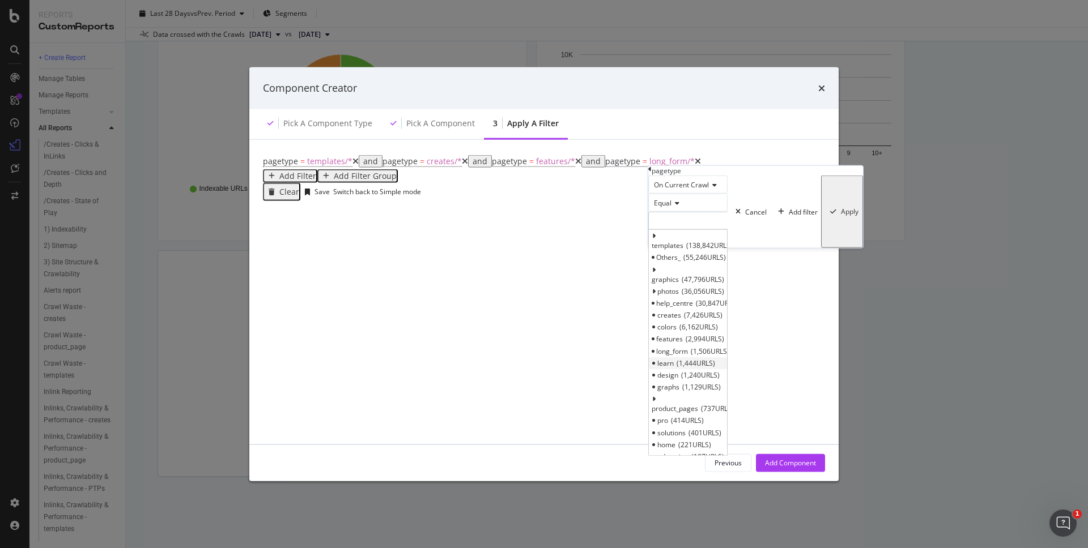
click at [713, 368] on span "1,444 URLS" at bounding box center [695, 363] width 39 height 10
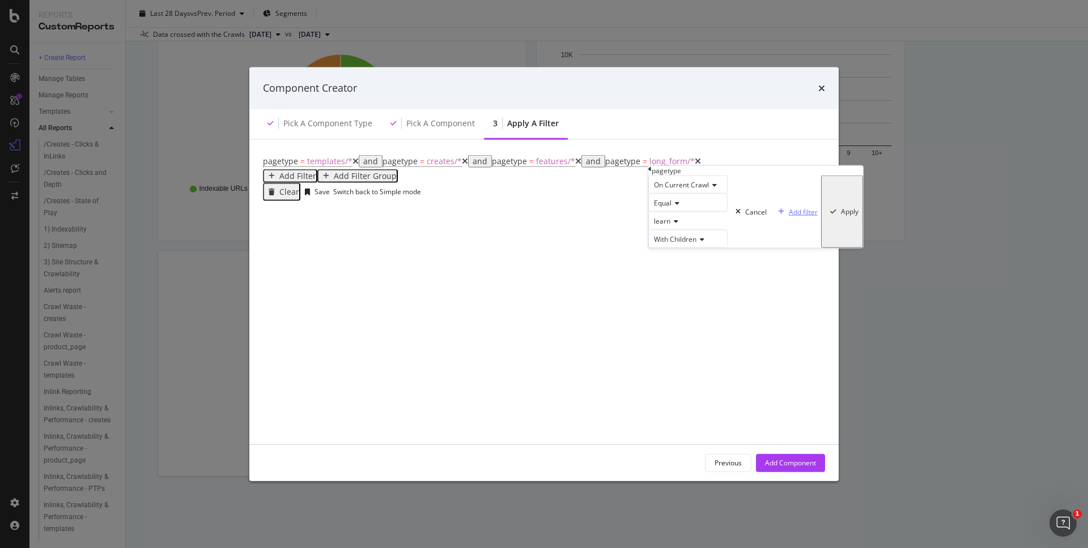
click at [789, 216] on div "Add filter" at bounding box center [803, 212] width 29 height 10
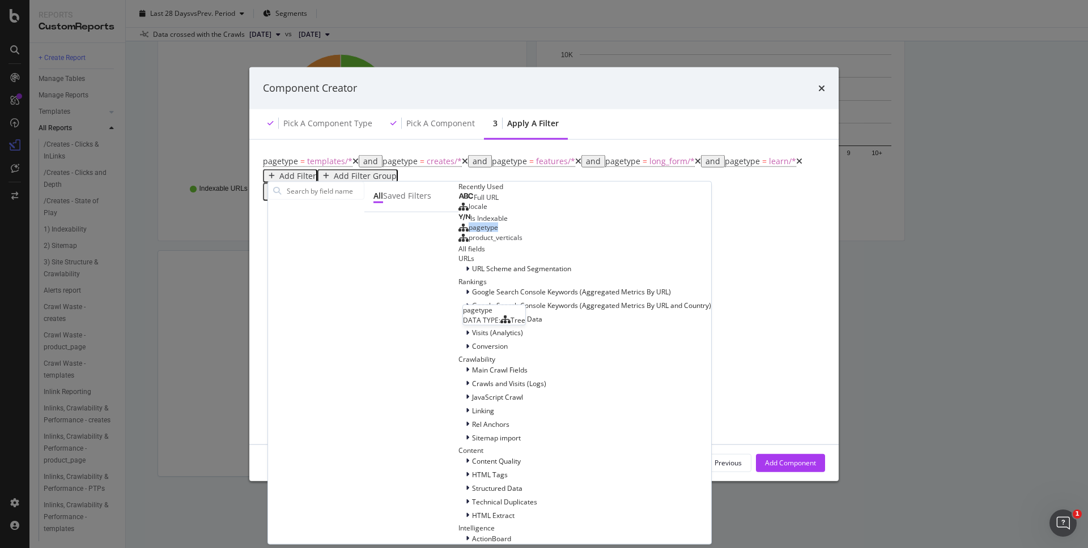
drag, startPoint x: 360, startPoint y: 303, endPoint x: 361, endPoint y: 308, distance: 5.7
click at [458, 244] on div "Full URL locale Is Indexable pagetype pagetype DATA TYPE: Tree product_verticals" at bounding box center [584, 218] width 253 height 52
click at [458, 232] on div "pagetype" at bounding box center [478, 227] width 40 height 9
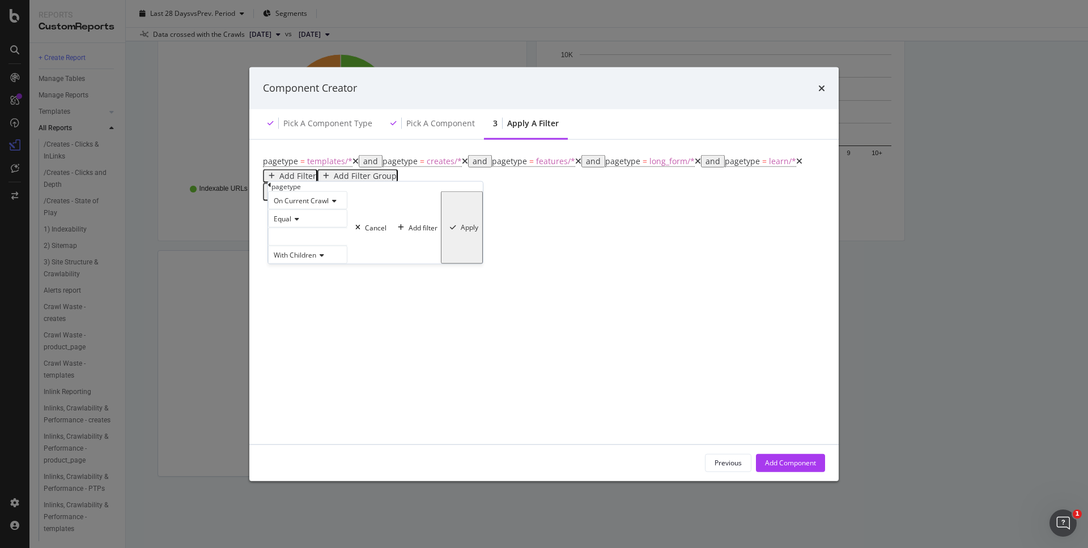
click at [337, 246] on div "modal" at bounding box center [307, 237] width 79 height 18
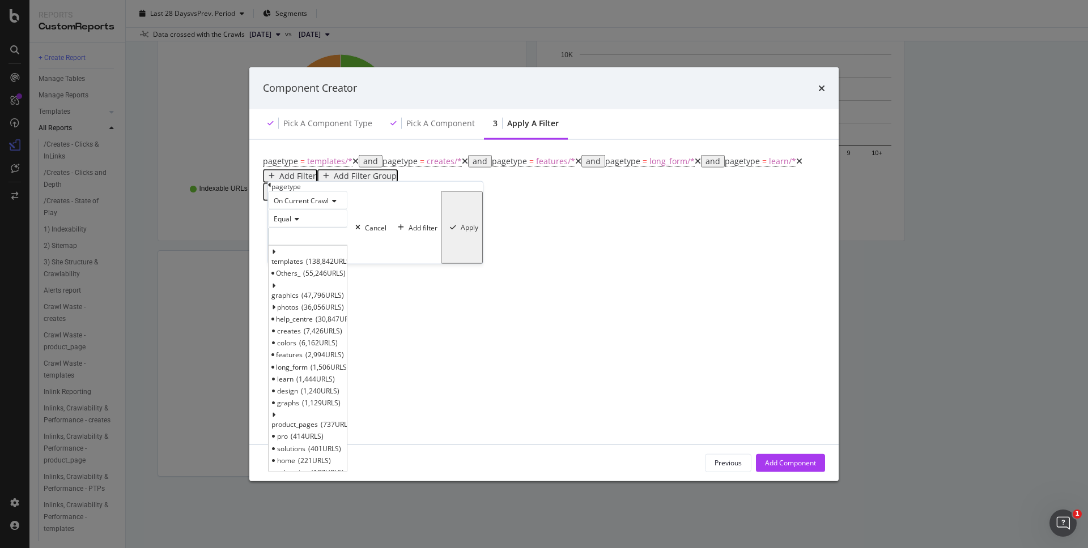
click at [341, 408] on span "1,129 URLS" at bounding box center [321, 403] width 39 height 10
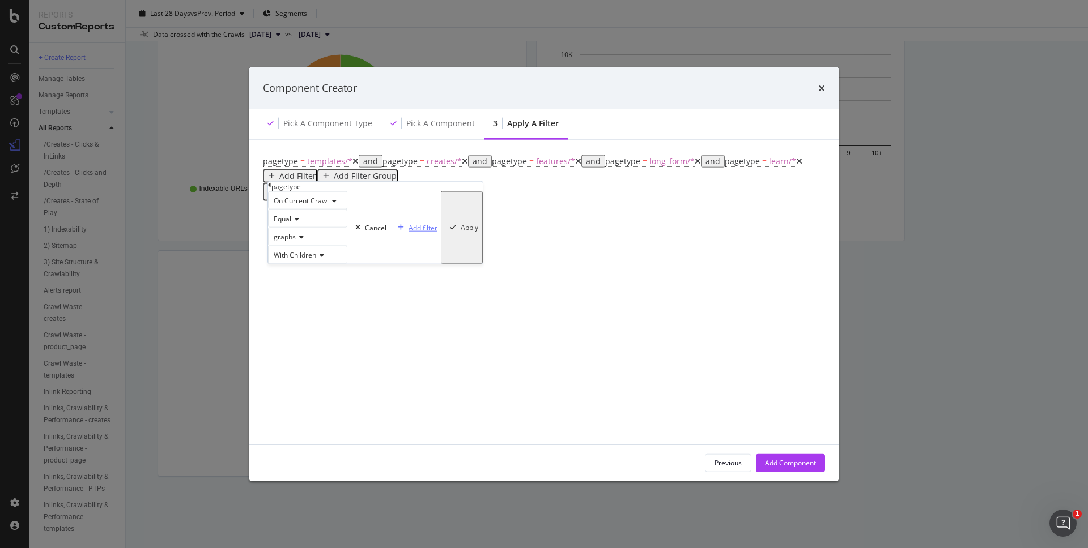
click at [409, 232] on div "Add filter" at bounding box center [423, 228] width 29 height 10
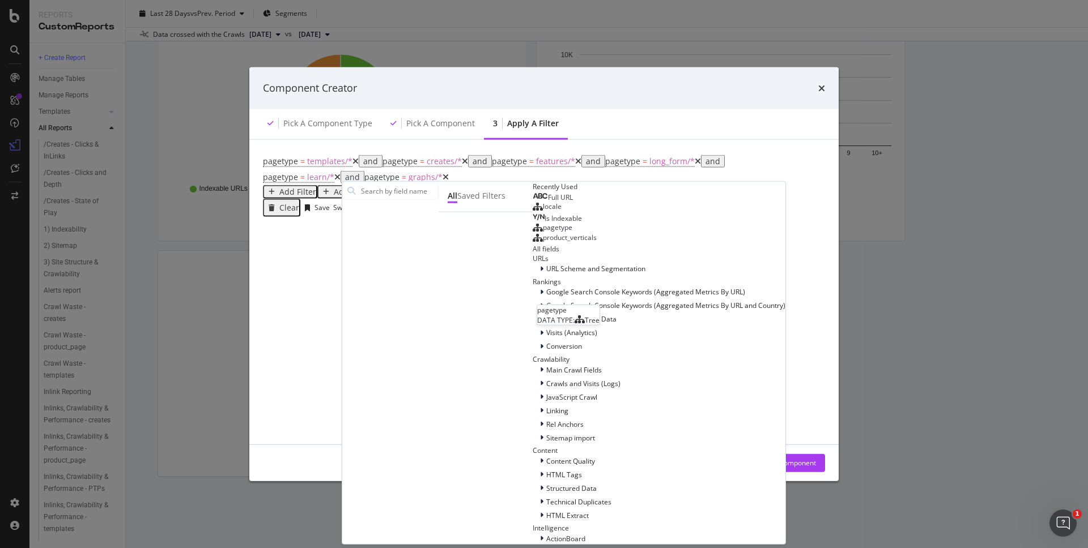
click at [543, 232] on span "pagetype" at bounding box center [557, 228] width 29 height 10
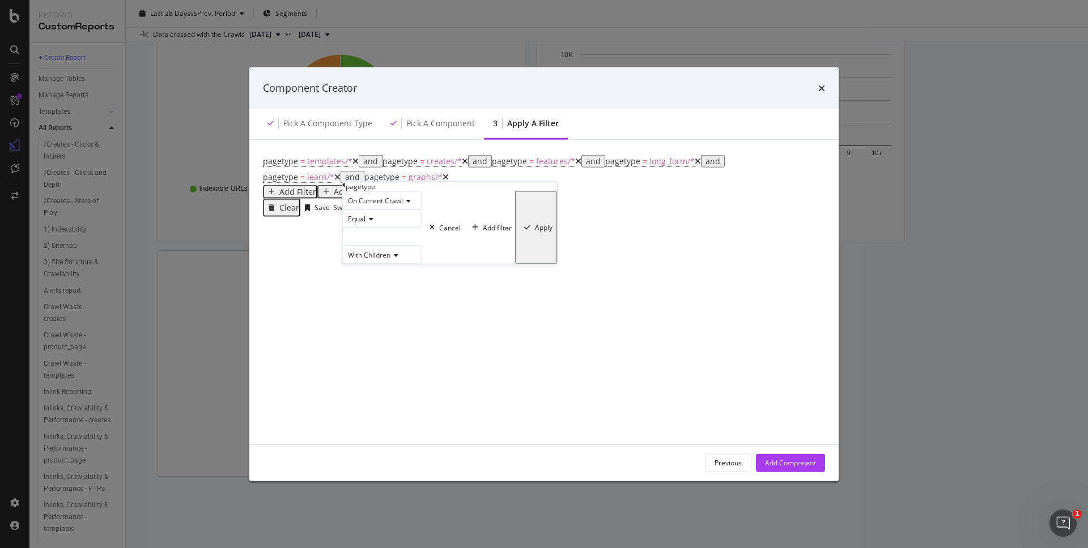
click at [411, 246] on div "modal" at bounding box center [381, 237] width 79 height 18
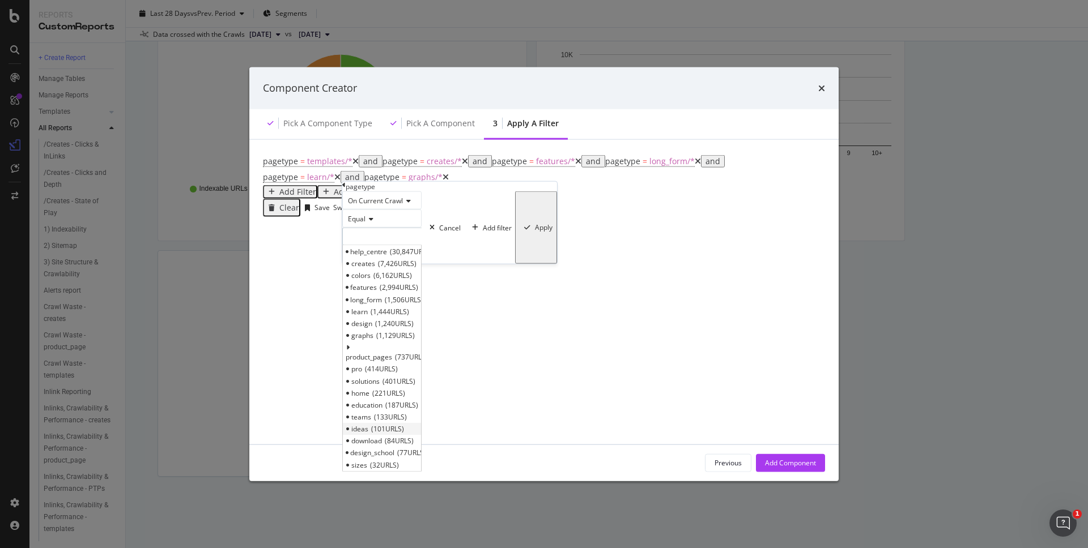
scroll to position [101, 0]
click at [415, 350] on span "737 URLS" at bounding box center [411, 348] width 33 height 10
click at [371, 338] on span "Select" at bounding box center [361, 333] width 20 height 10
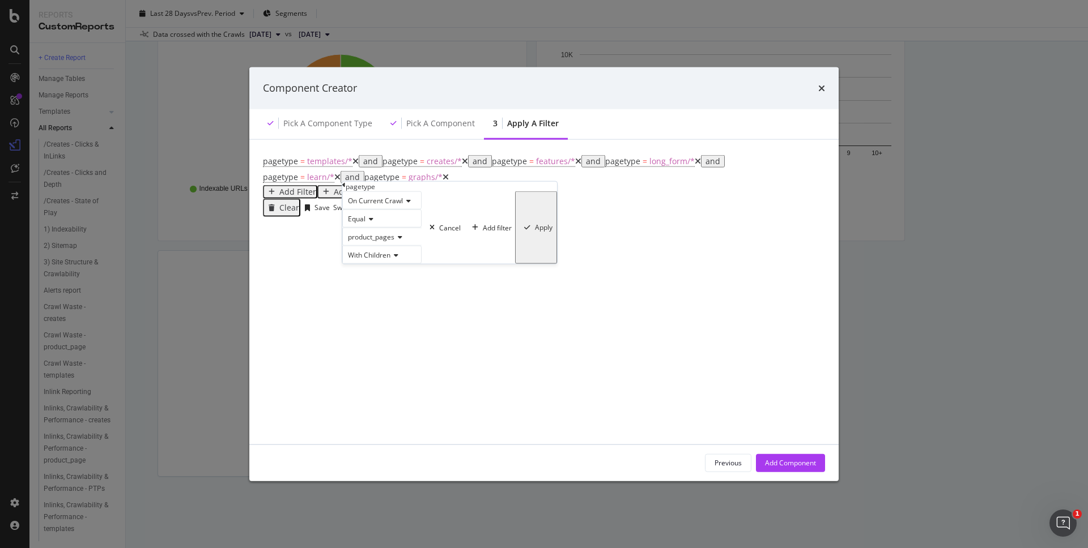
click at [520, 231] on div "modal" at bounding box center [527, 227] width 15 height 7
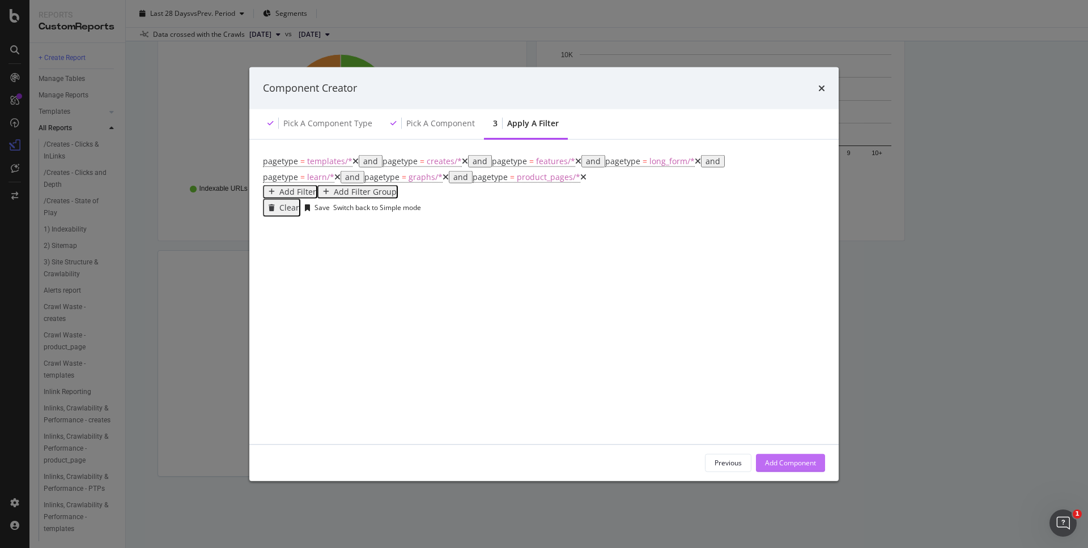
click at [806, 463] on div "Add Component" at bounding box center [790, 463] width 51 height 10
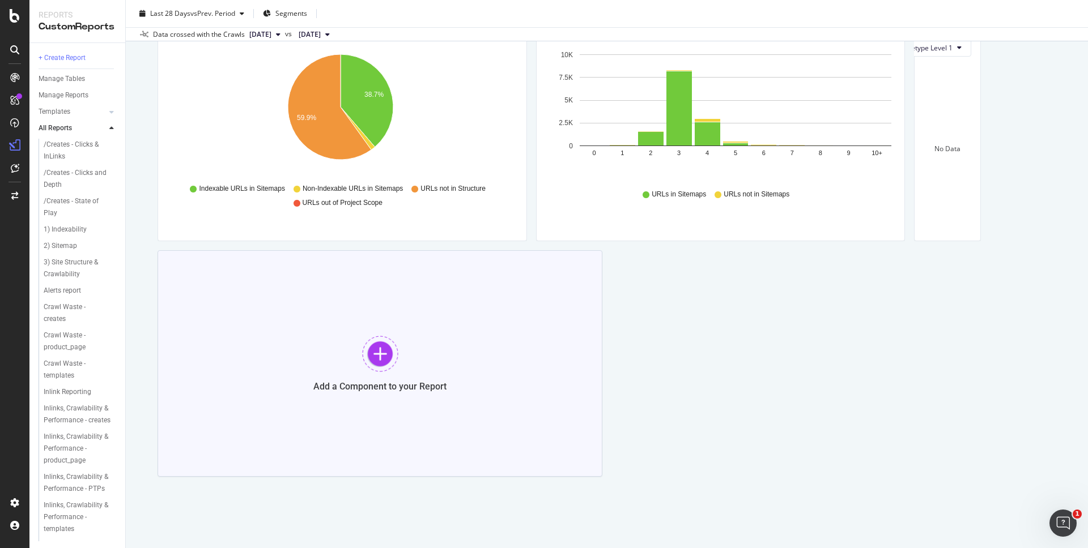
scroll to position [2152, 0]
click at [919, 88] on div "Cancel" at bounding box center [930, 84] width 22 height 8
click at [870, 99] on span "Edit Filter" at bounding box center [935, 90] width 130 height 17
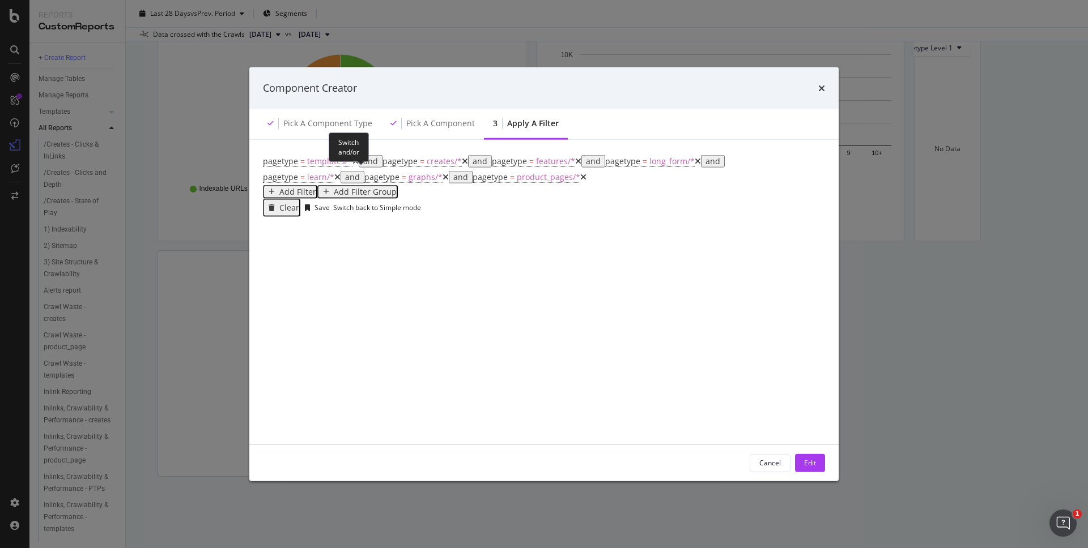
click at [363, 165] on div "and" at bounding box center [370, 160] width 15 height 9
click at [815, 458] on div "Edit" at bounding box center [810, 463] width 12 height 10
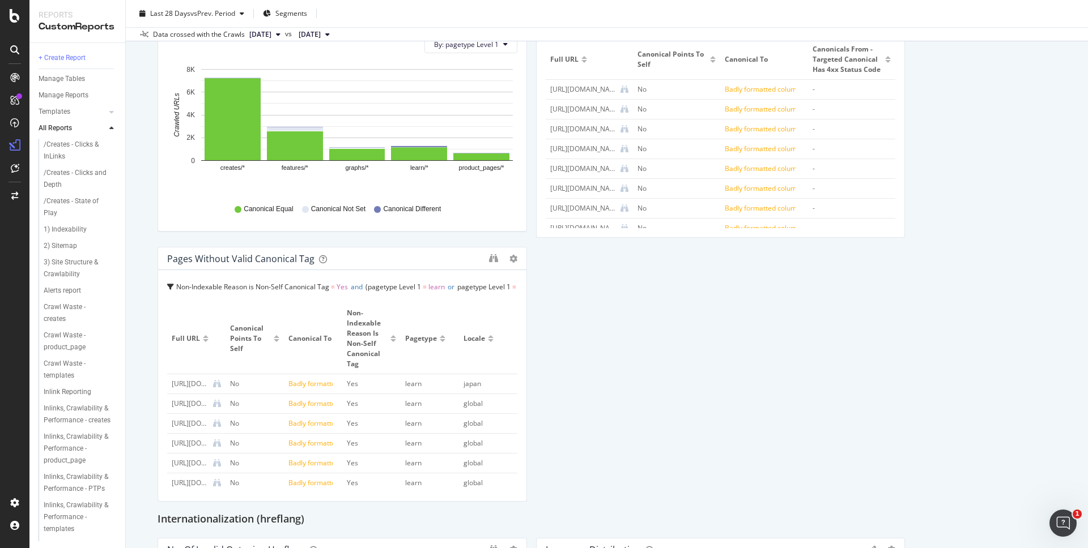
scroll to position [1150, 0]
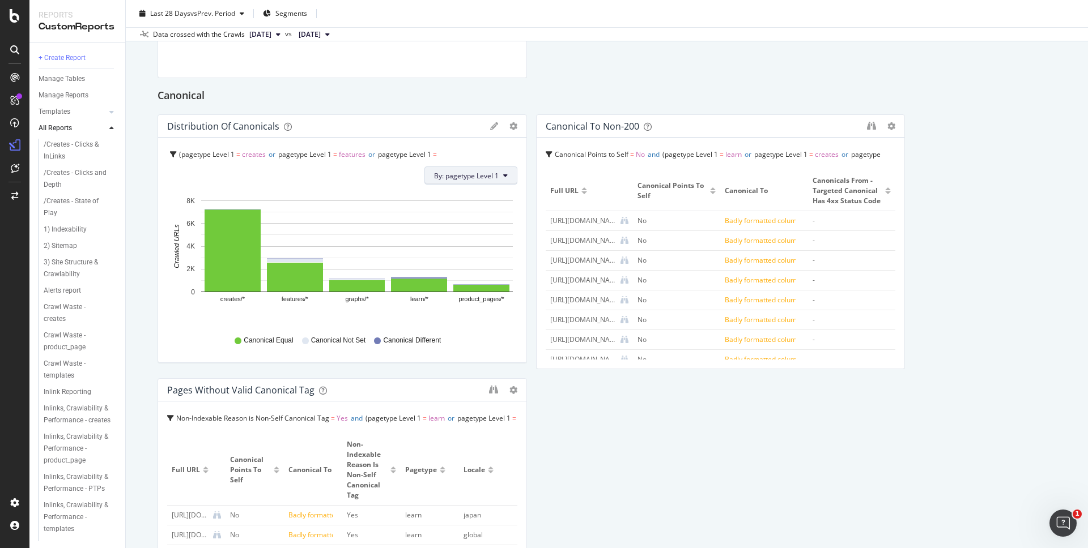
click at [484, 169] on button "By: pagetype Level 1" at bounding box center [470, 176] width 93 height 18
click at [558, 97] on div "Canonical" at bounding box center [607, 96] width 899 height 18
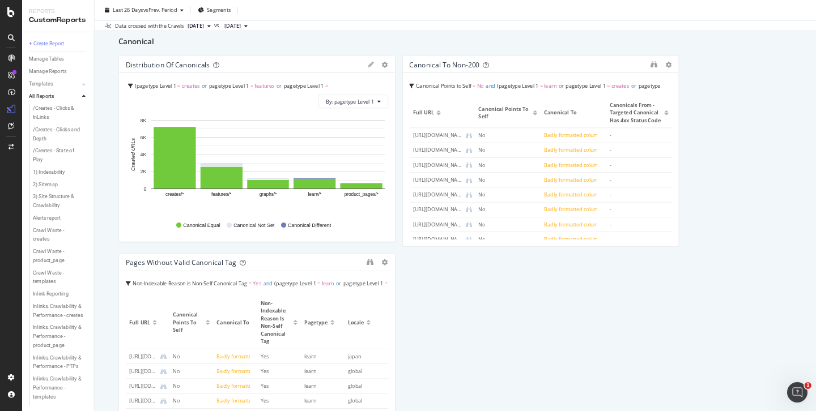
scroll to position [2152, 0]
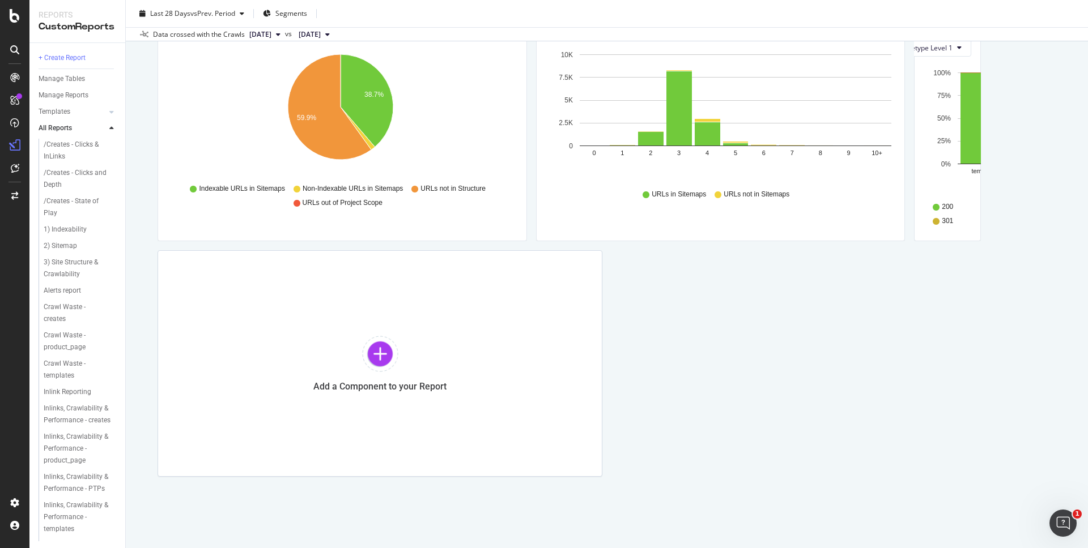
drag, startPoint x: 421, startPoint y: 235, endPoint x: 385, endPoint y: 425, distance: 193.1
click at [914, 241] on div "URLs by Segment and HTTP Status Code Bar (by Value) Bar (by Percentage) Table E…" at bounding box center [947, 113] width 67 height 255
click at [723, 57] on button "All HTTP Codes" at bounding box center [761, 48] width 76 height 18
click at [395, 339] on div "Bad HTTP Codes" at bounding box center [380, 347] width 75 height 16
click at [812, 53] on span "By HTTP Code" at bounding box center [834, 48] width 45 height 10
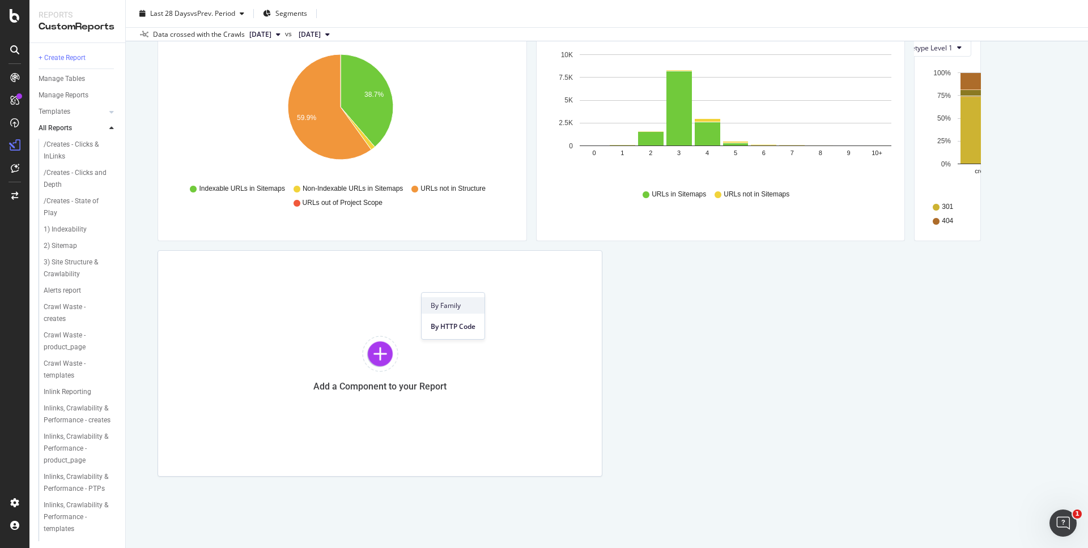
click at [466, 306] on span "By Family" at bounding box center [453, 306] width 45 height 10
click at [733, 57] on button "Bad HTTP Codes" at bounding box center [773, 48] width 81 height 18
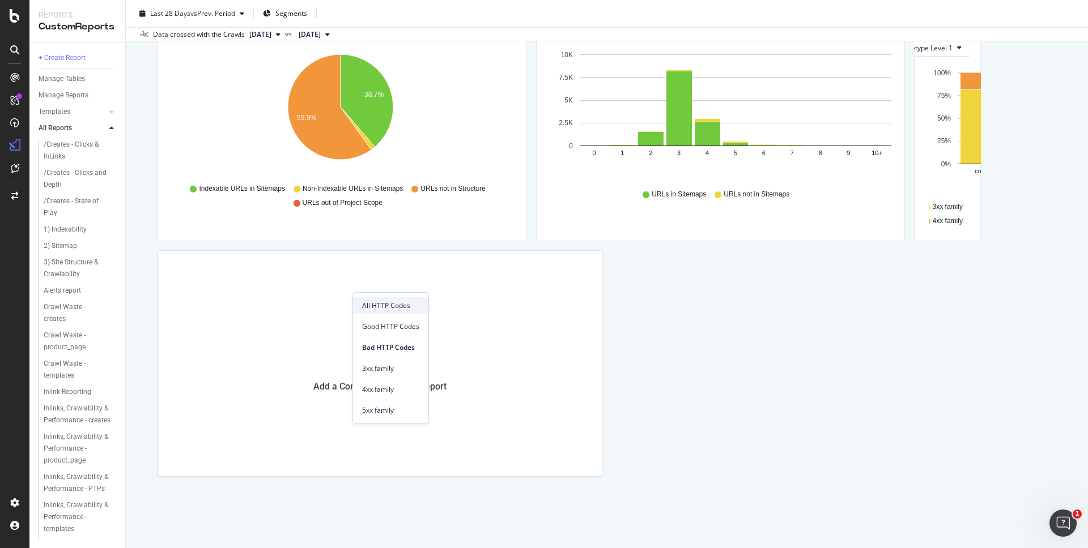
click at [414, 302] on span "All HTTP Codes" at bounding box center [390, 306] width 57 height 10
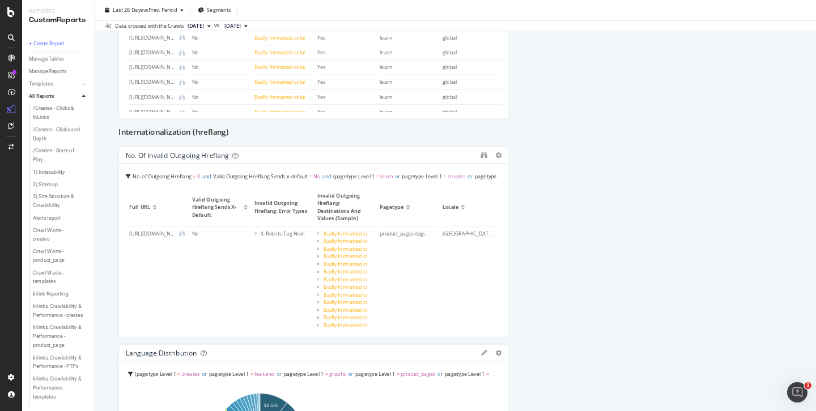
scroll to position [3267, 0]
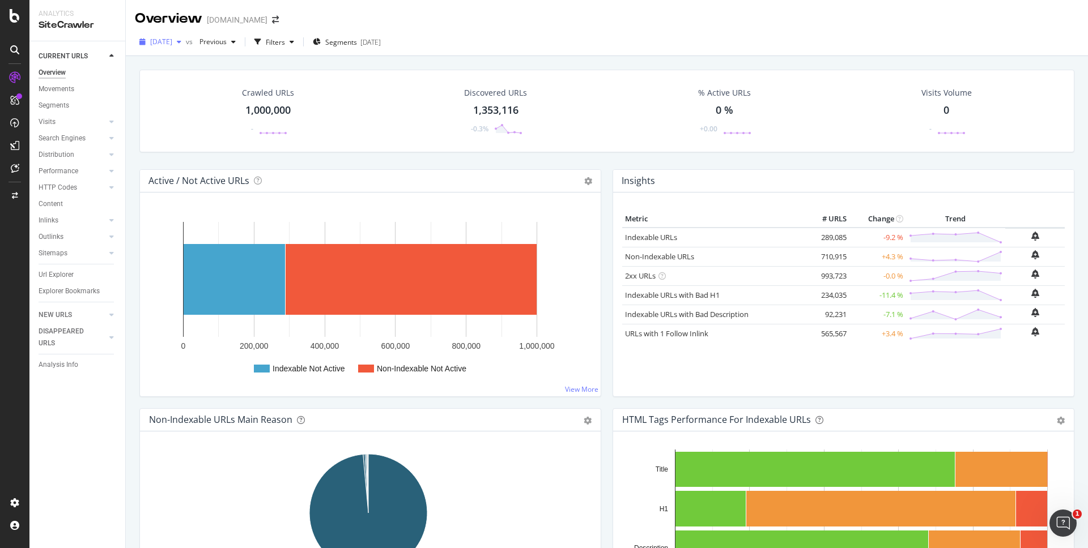
click at [172, 43] on span "[DATE]" at bounding box center [161, 42] width 22 height 10
click at [223, 63] on icon at bounding box center [219, 60] width 8 height 8
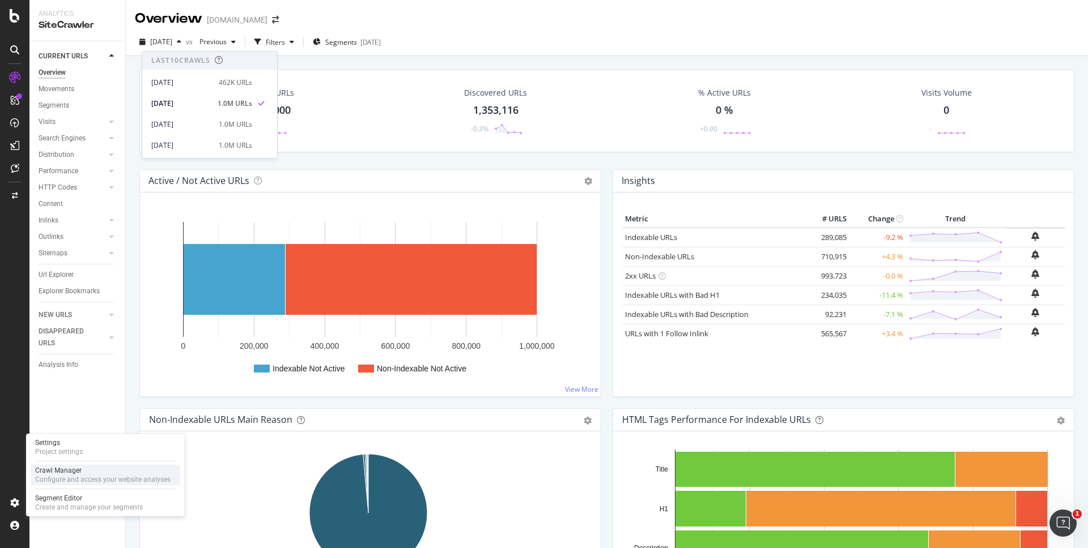
click at [64, 476] on div "Configure and access your website analyses" at bounding box center [102, 479] width 135 height 9
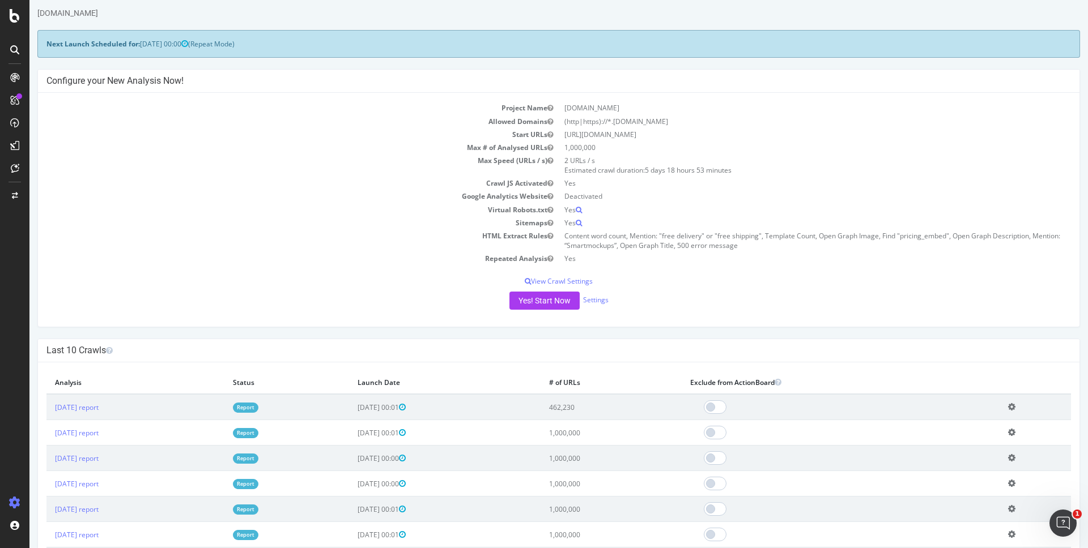
scroll to position [30, 0]
click at [555, 279] on p "View Crawl Settings" at bounding box center [558, 279] width 1024 height 10
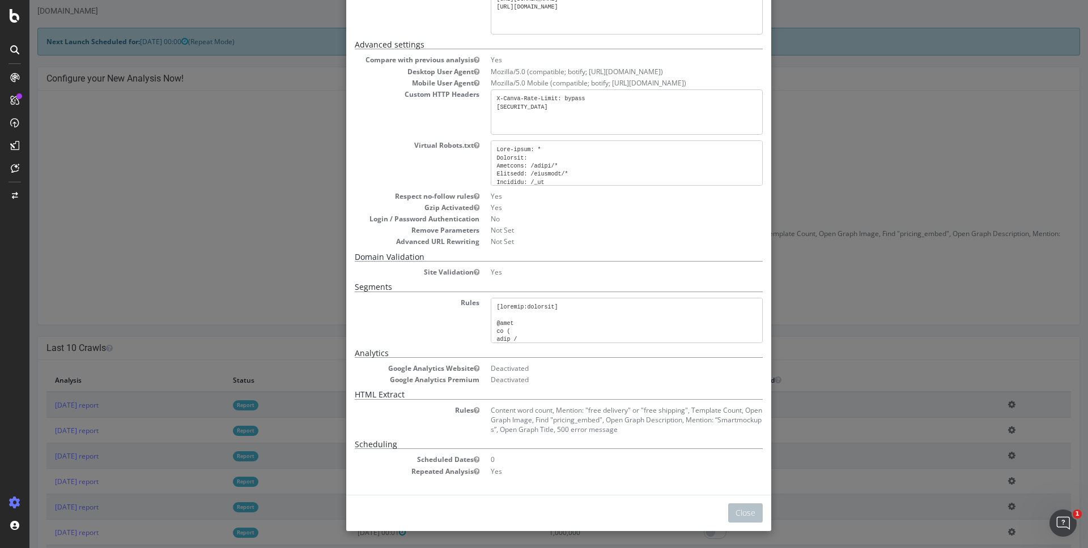
scroll to position [0, 0]
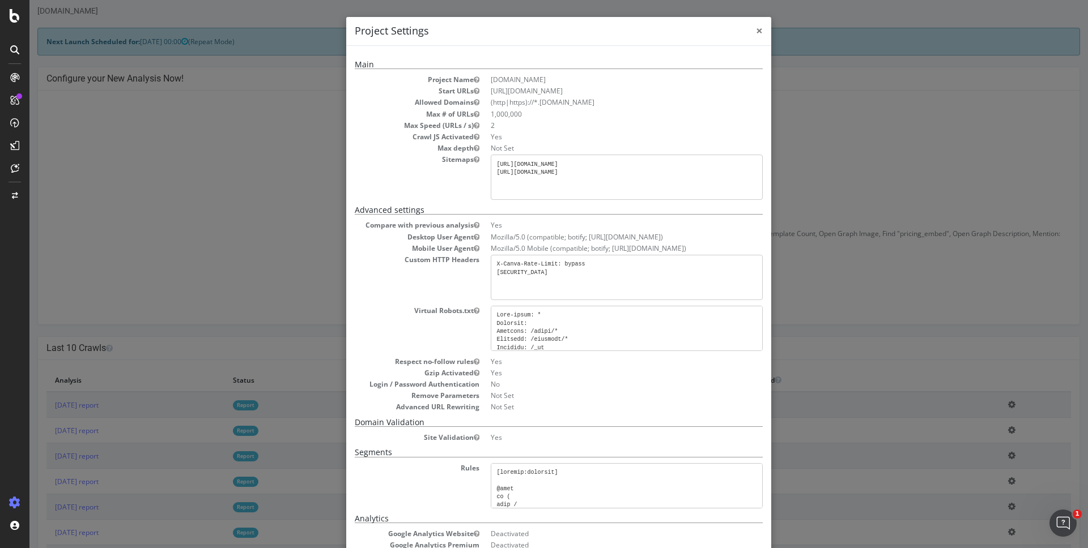
click at [757, 27] on span "×" at bounding box center [759, 31] width 7 height 16
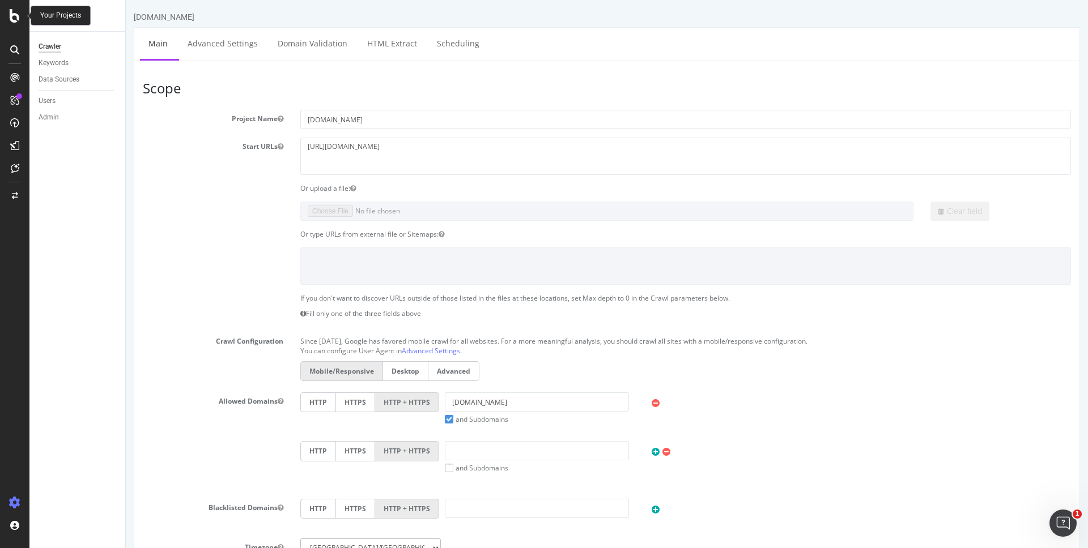
click at [15, 22] on icon at bounding box center [15, 16] width 10 height 14
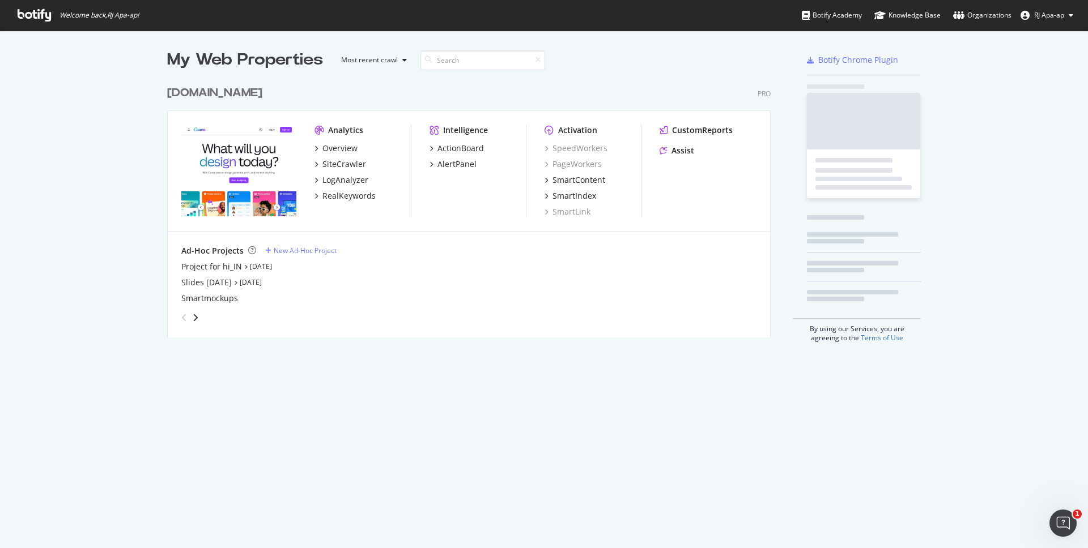
scroll to position [540, 1071]
